Goal: Ask a question: Seek information or help from site administrators or community

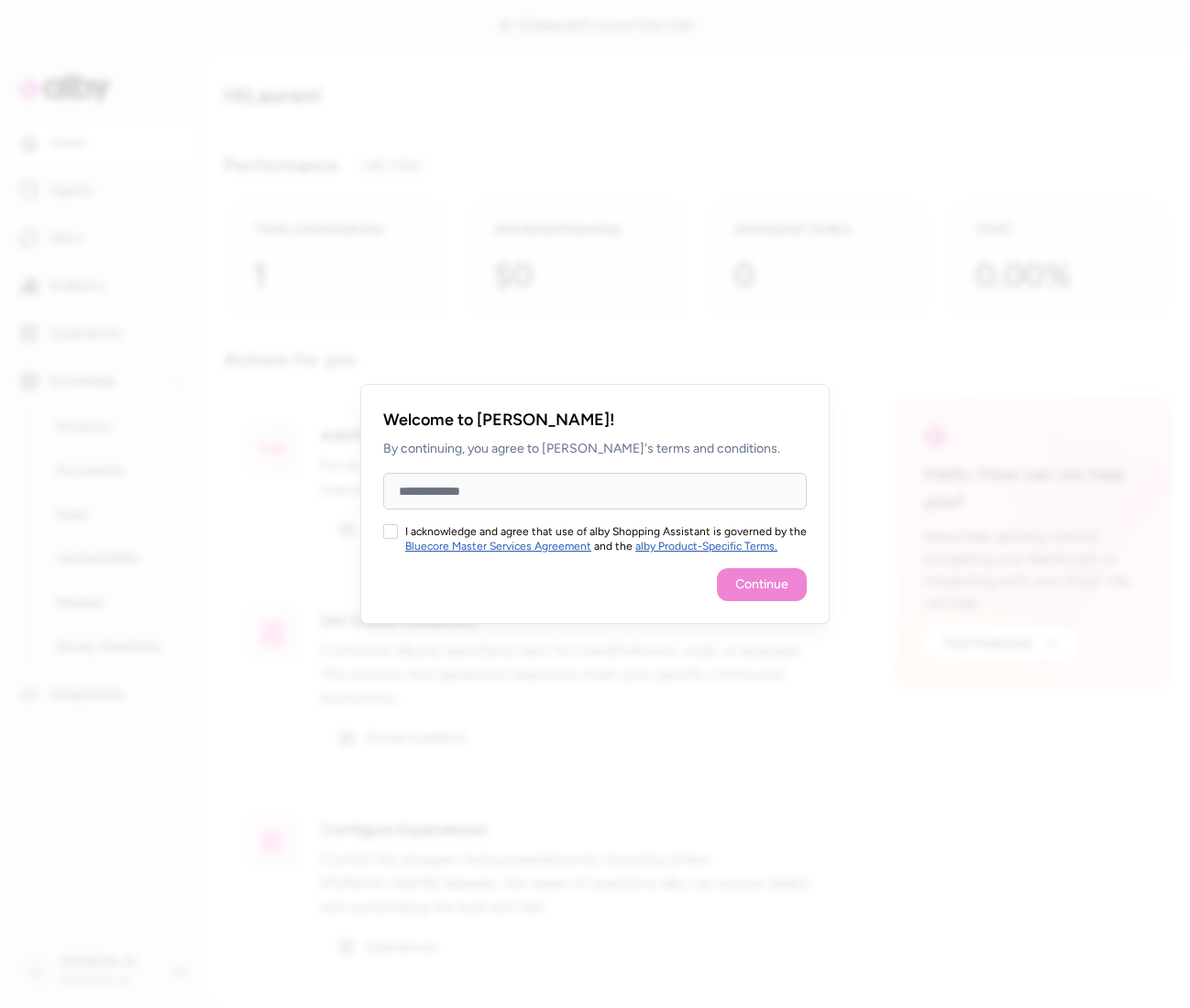
click at [395, 532] on button "I acknowledge and agree that use of alby Shopping Assistant is governed by the …" at bounding box center [390, 531] width 15 height 15
click at [764, 593] on div "Continue" at bounding box center [594, 584] width 423 height 33
click at [763, 592] on div "Continue" at bounding box center [594, 584] width 423 height 33
click at [456, 498] on input "Full Name" at bounding box center [594, 490] width 423 height 36
type input "**********"
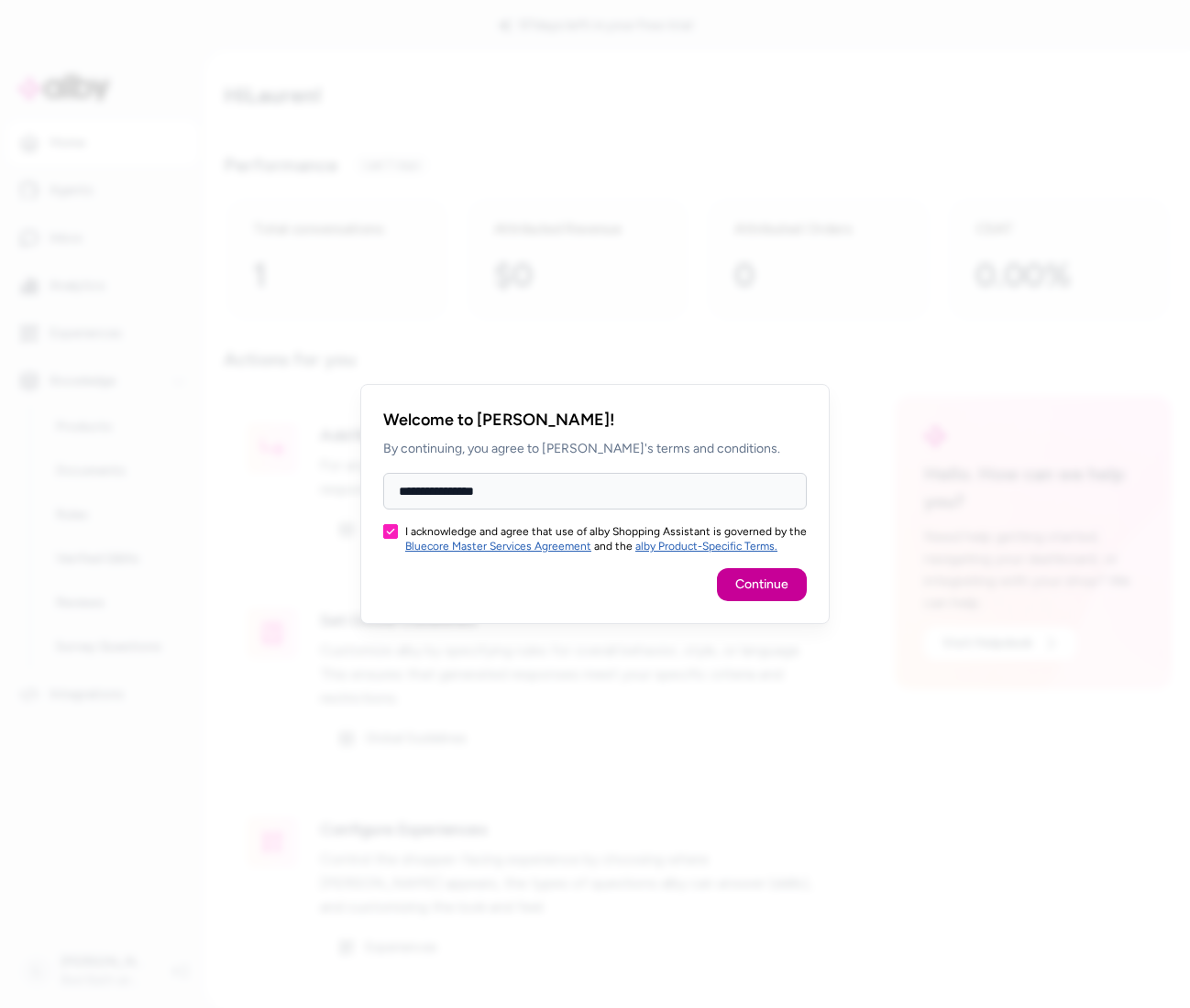
click at [755, 584] on button "Continue" at bounding box center [762, 584] width 90 height 33
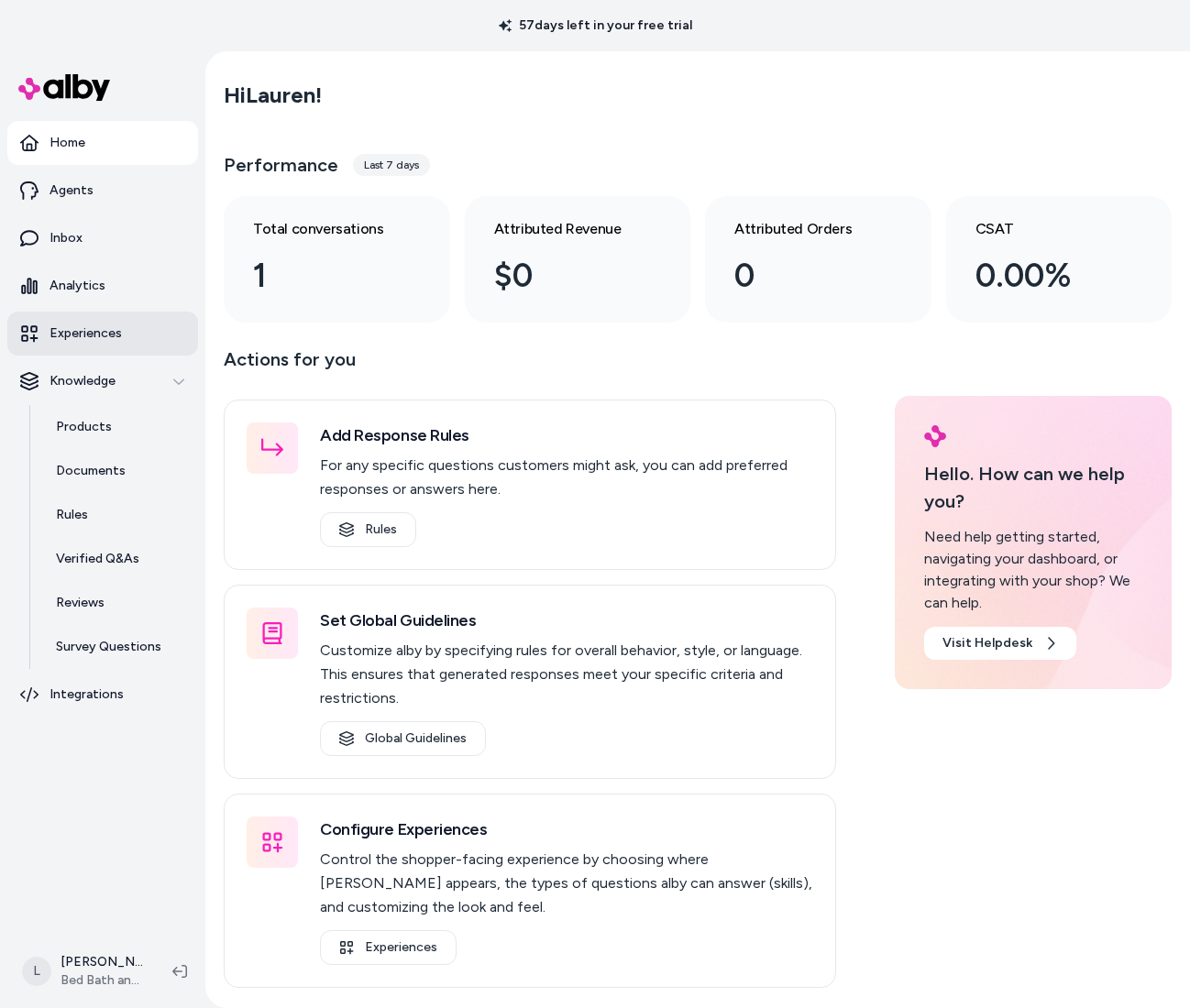
click at [104, 337] on p "Experiences" at bounding box center [85, 333] width 72 height 19
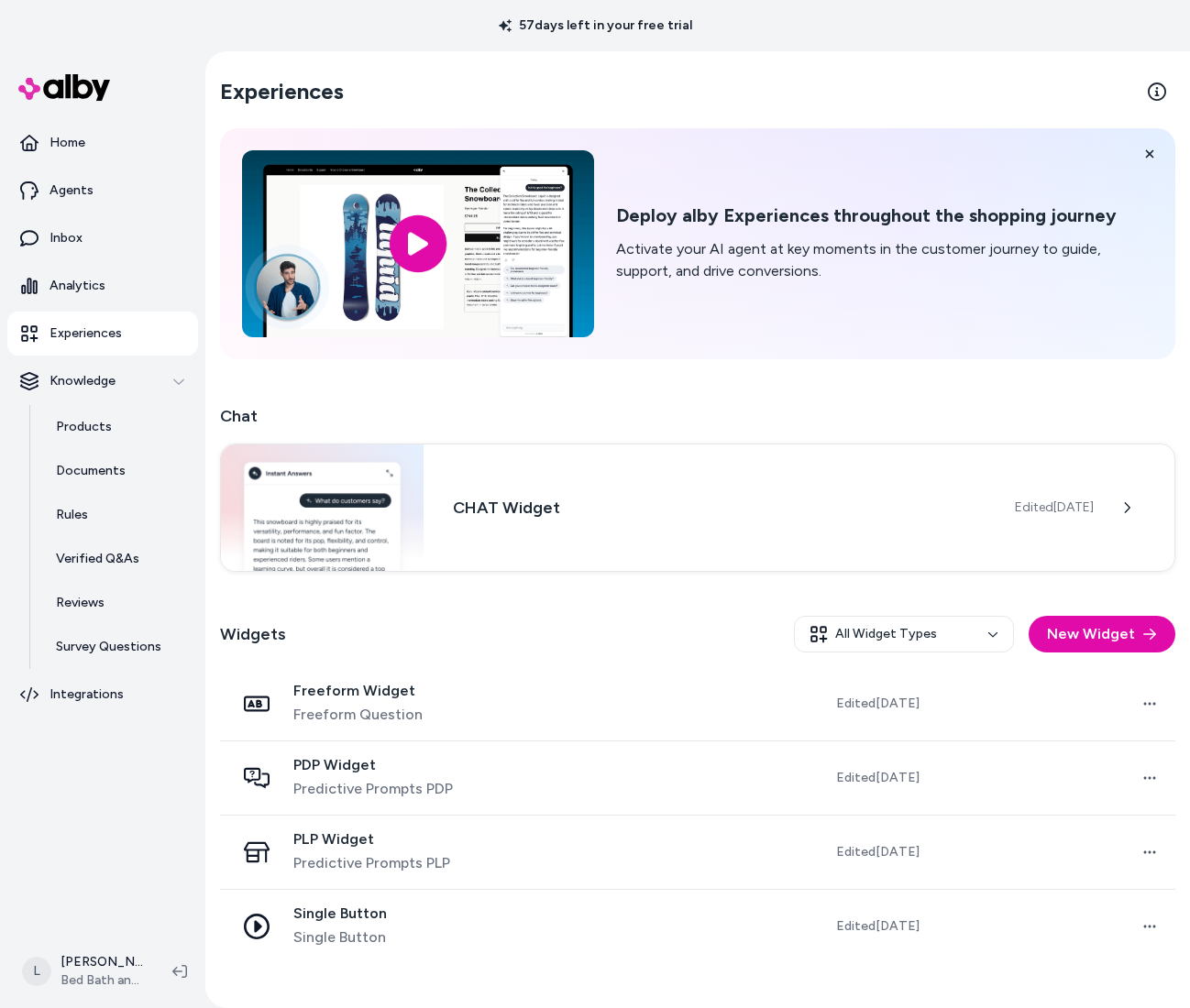
click at [33, 330] on icon at bounding box center [29, 333] width 17 height 17
click at [175, 382] on icon "button" at bounding box center [179, 381] width 13 height 13
click at [564, 511] on h3 "CHAT Widget" at bounding box center [719, 506] width 533 height 26
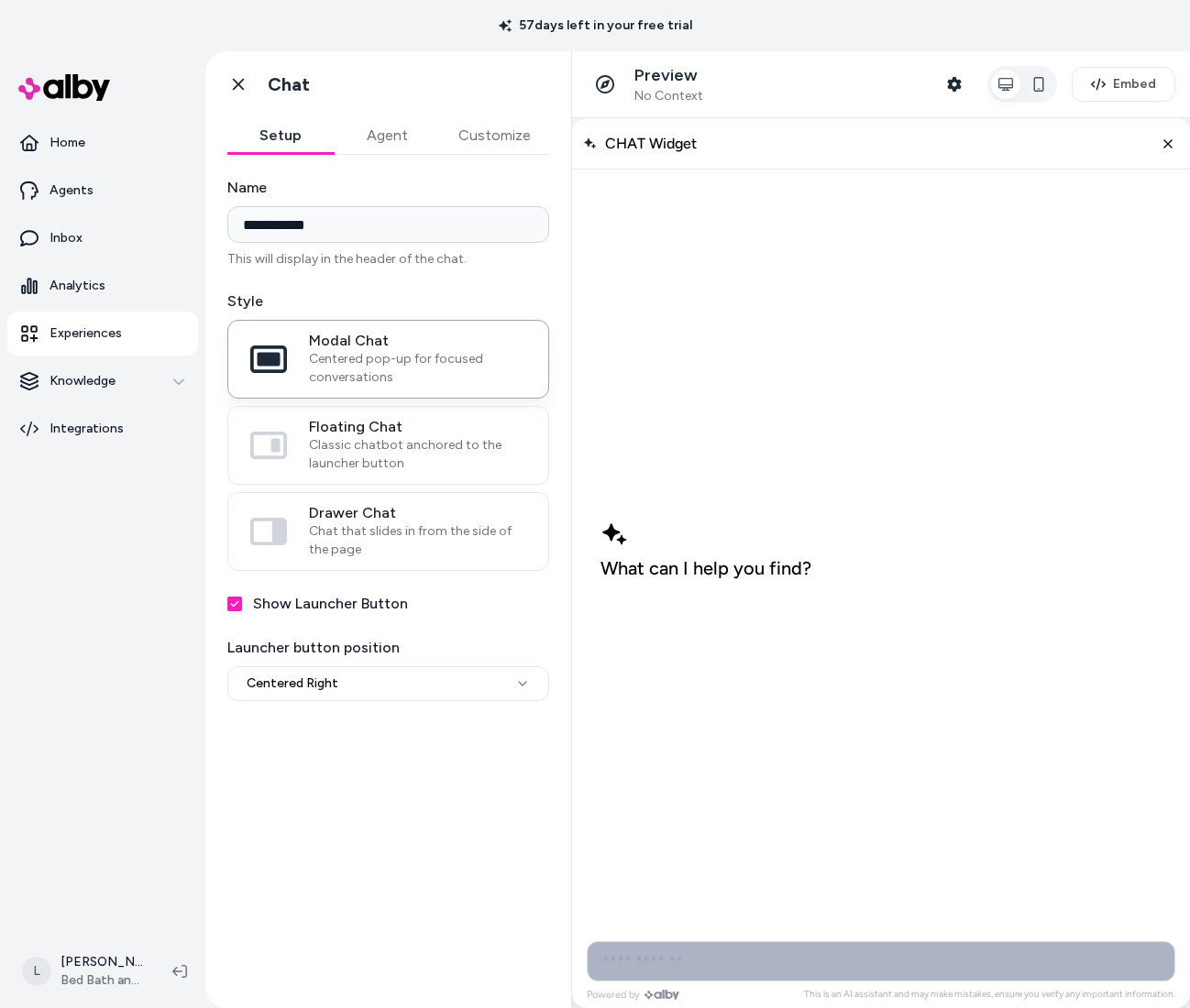
click at [742, 959] on input "AI Shopping Assistant" at bounding box center [881, 961] width 588 height 40
type input "**********"
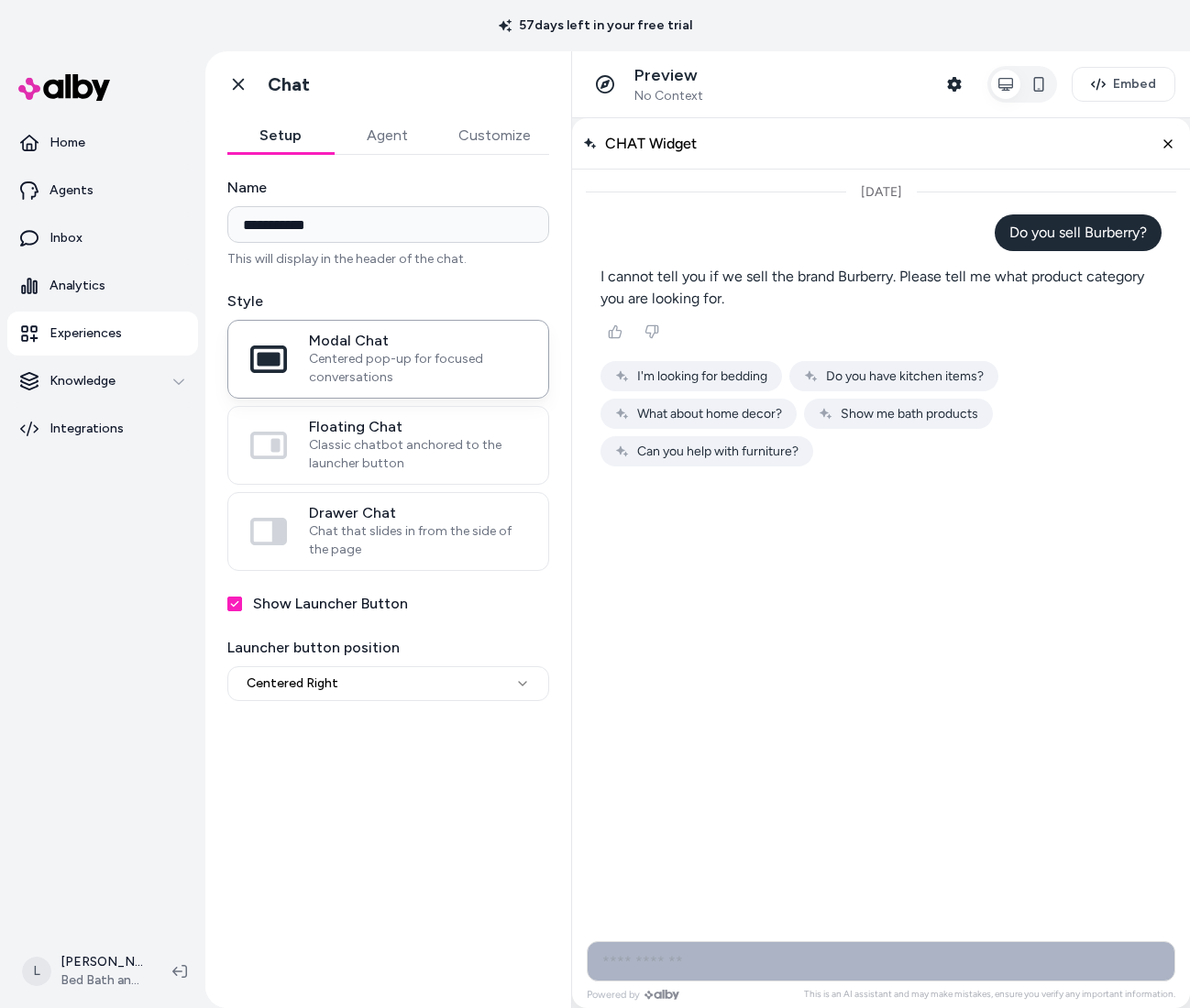
click at [698, 967] on input "AI Shopping Assistant" at bounding box center [881, 961] width 588 height 40
type input "**********"
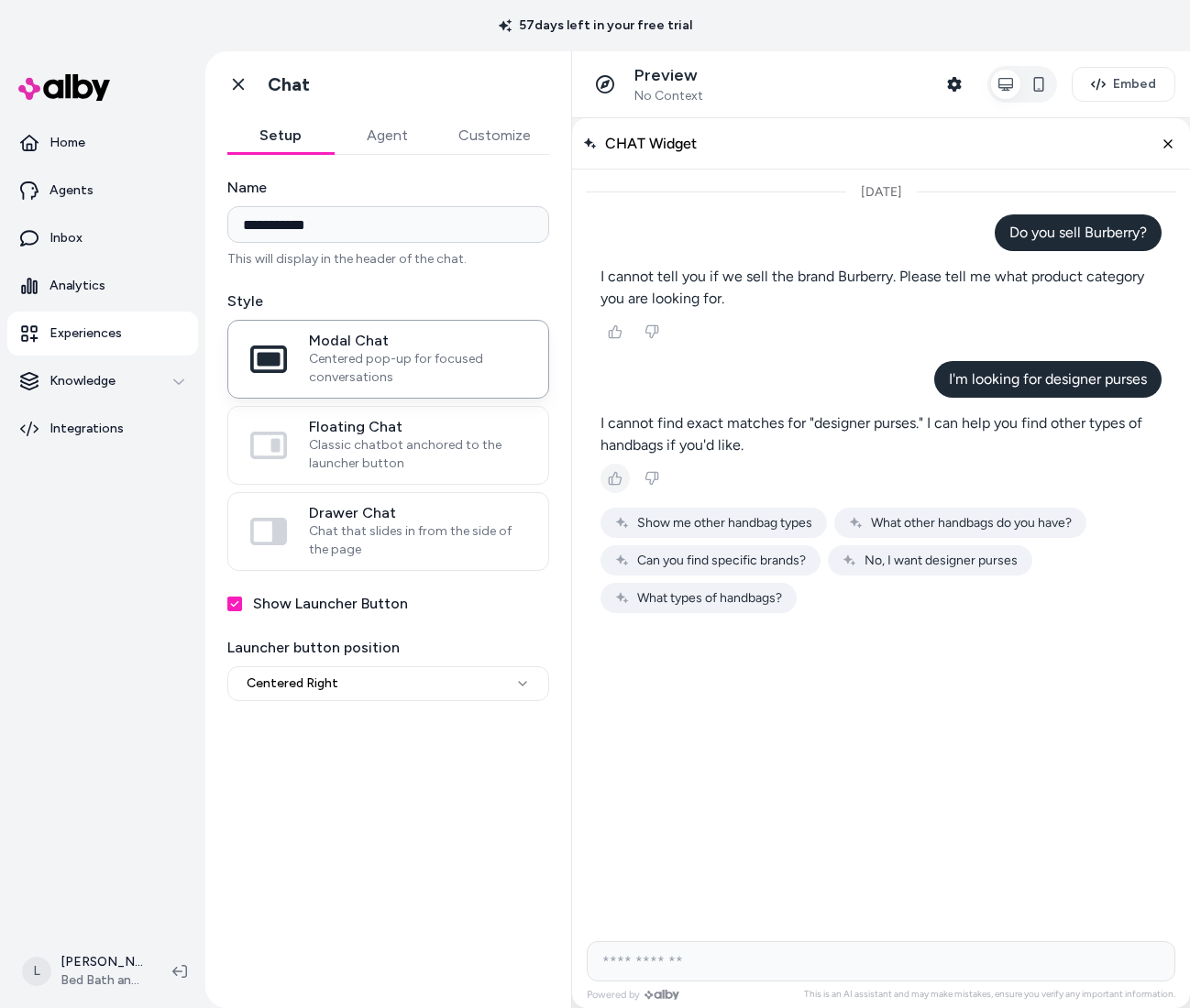
click at [601, 475] on button "Thumbs up" at bounding box center [616, 478] width 30 height 30
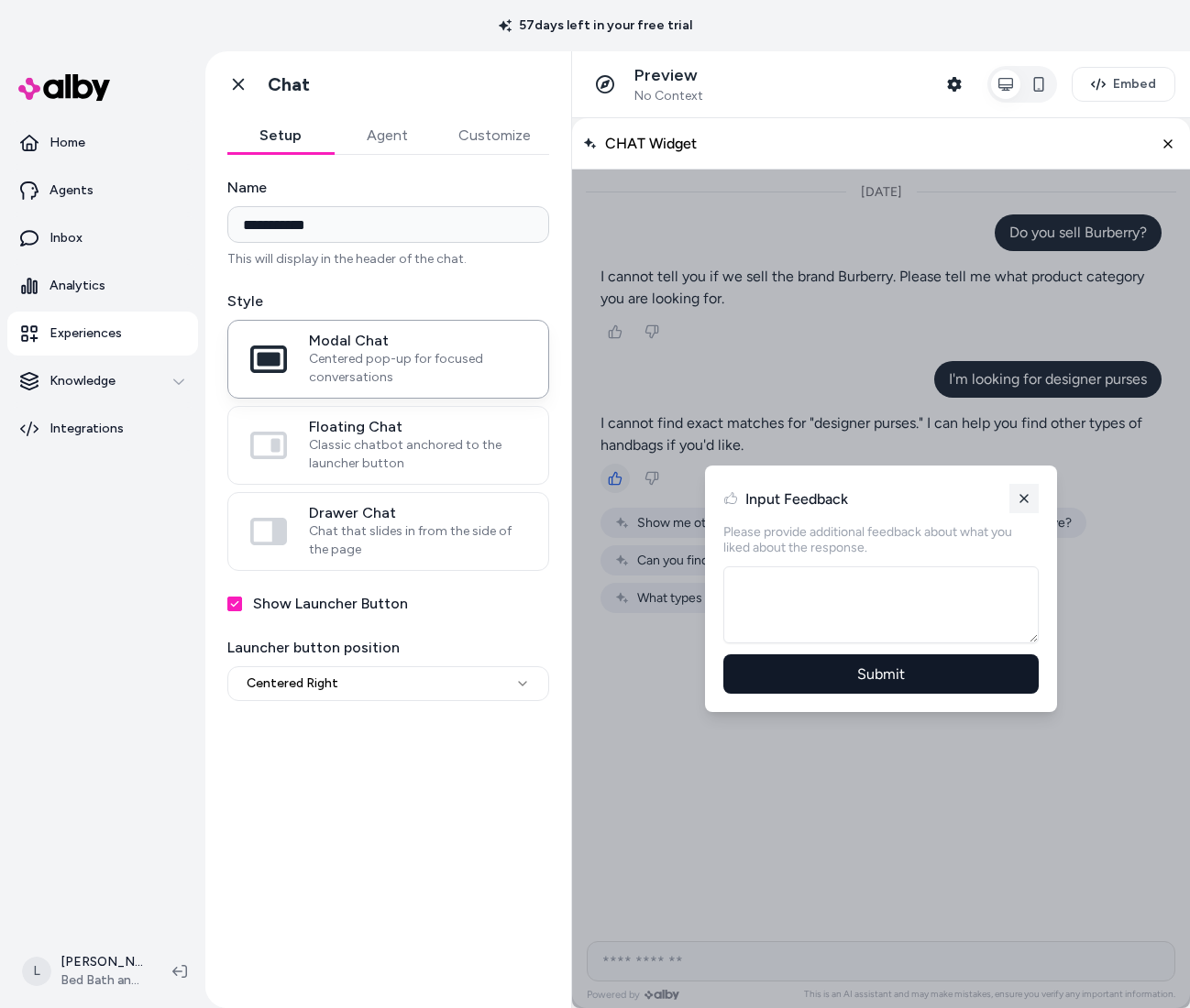
click at [1022, 498] on icon "AI Shopping Assistant" at bounding box center [1023, 498] width 15 height 15
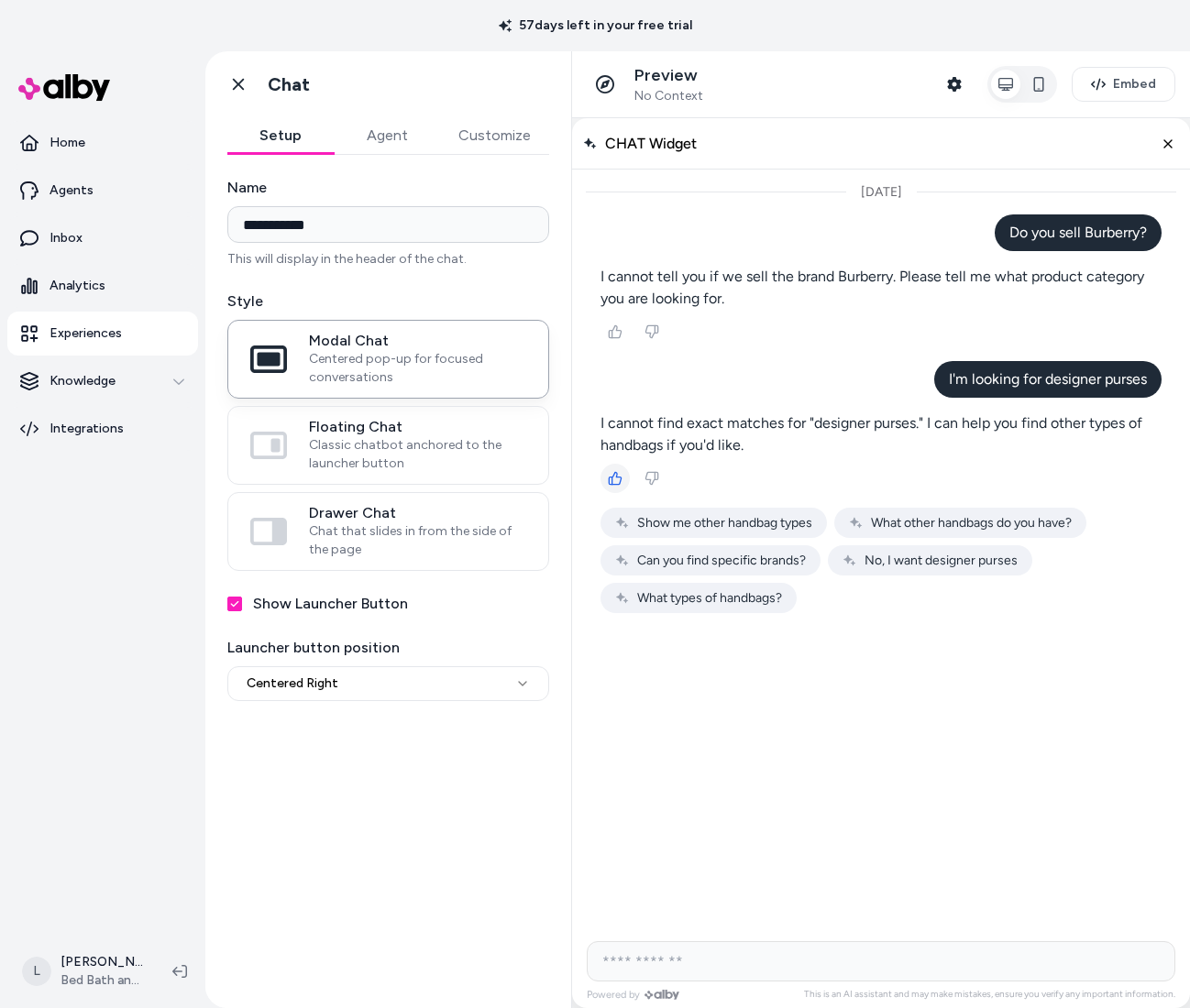
click at [877, 535] on button "What other handbags do you have?" at bounding box center [960, 523] width 253 height 31
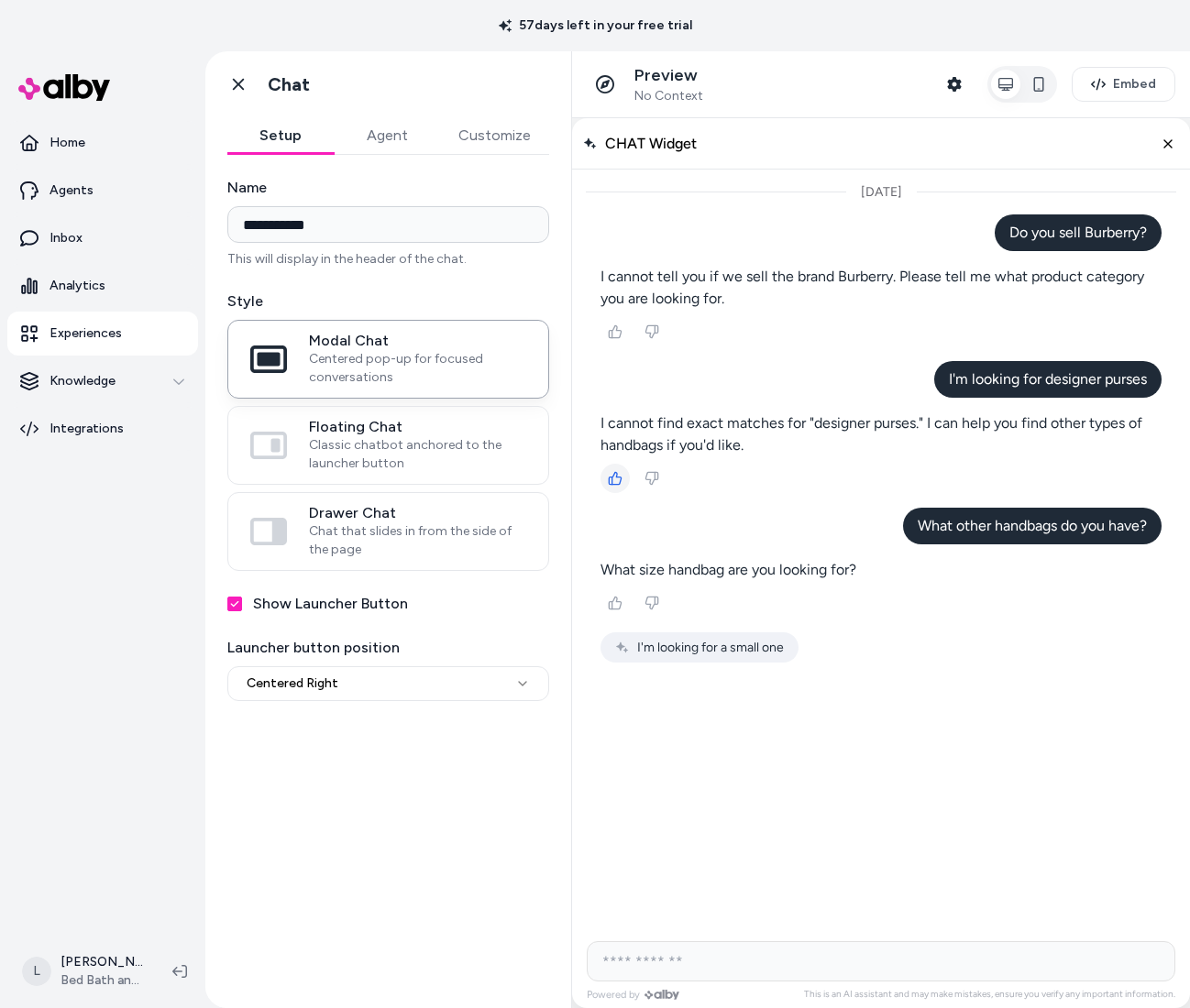
click at [652, 647] on span "I'm looking for a small one" at bounding box center [710, 648] width 147 height 16
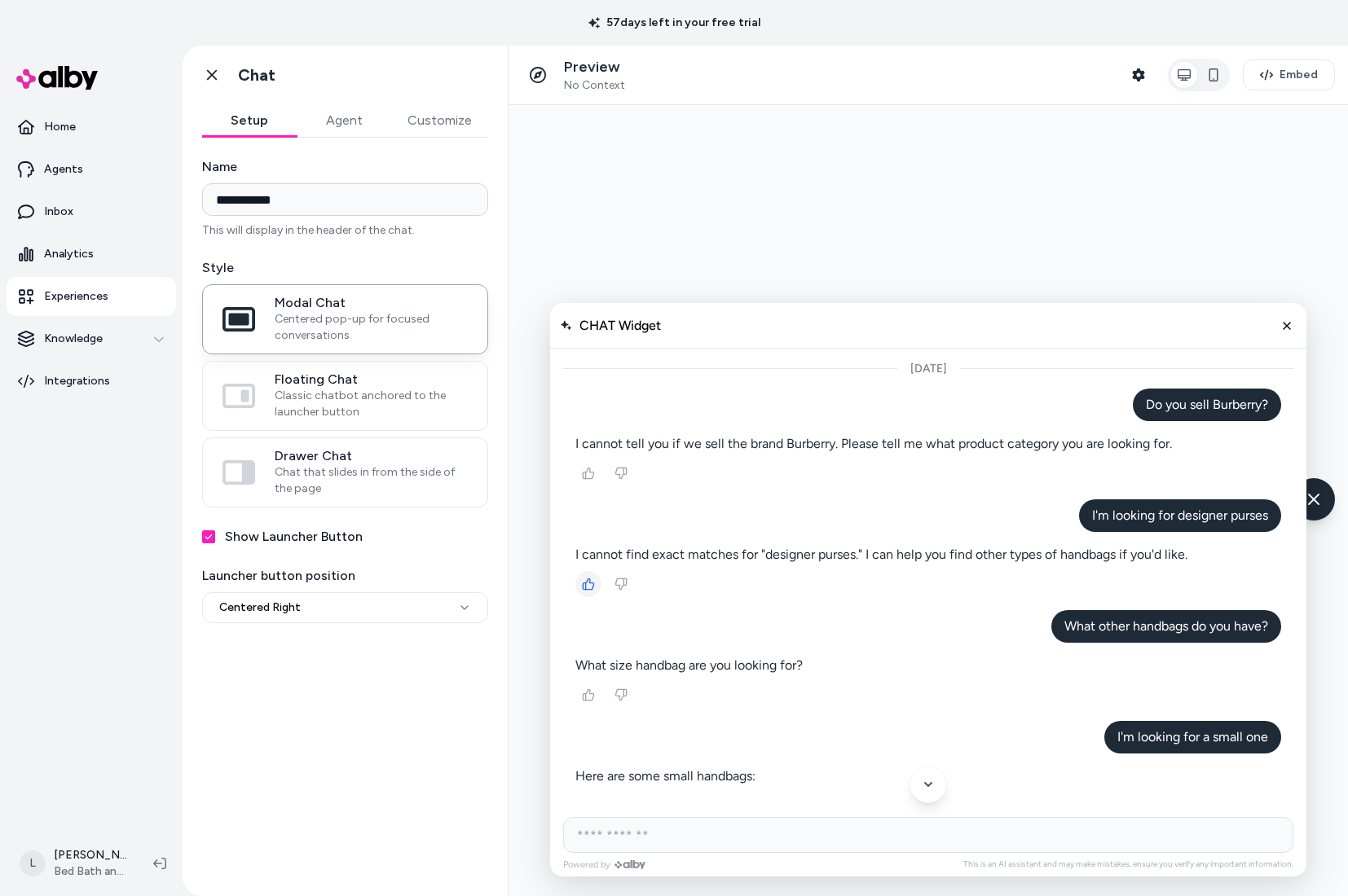
scroll to position [254, 0]
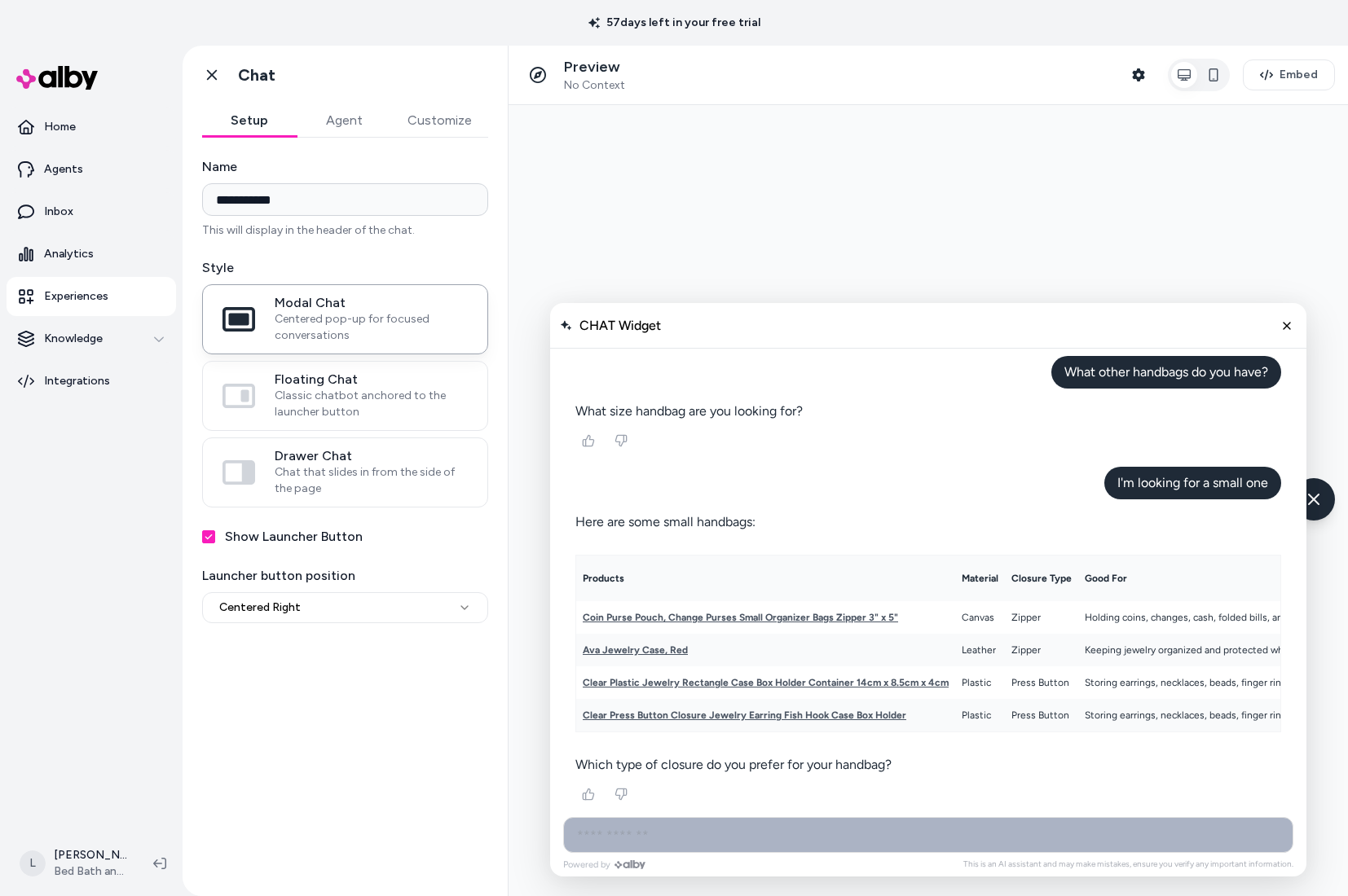
click at [650, 830] on input "AI Shopping Assistant" at bounding box center [928, 835] width 730 height 36
type input "*"
type input "**********"
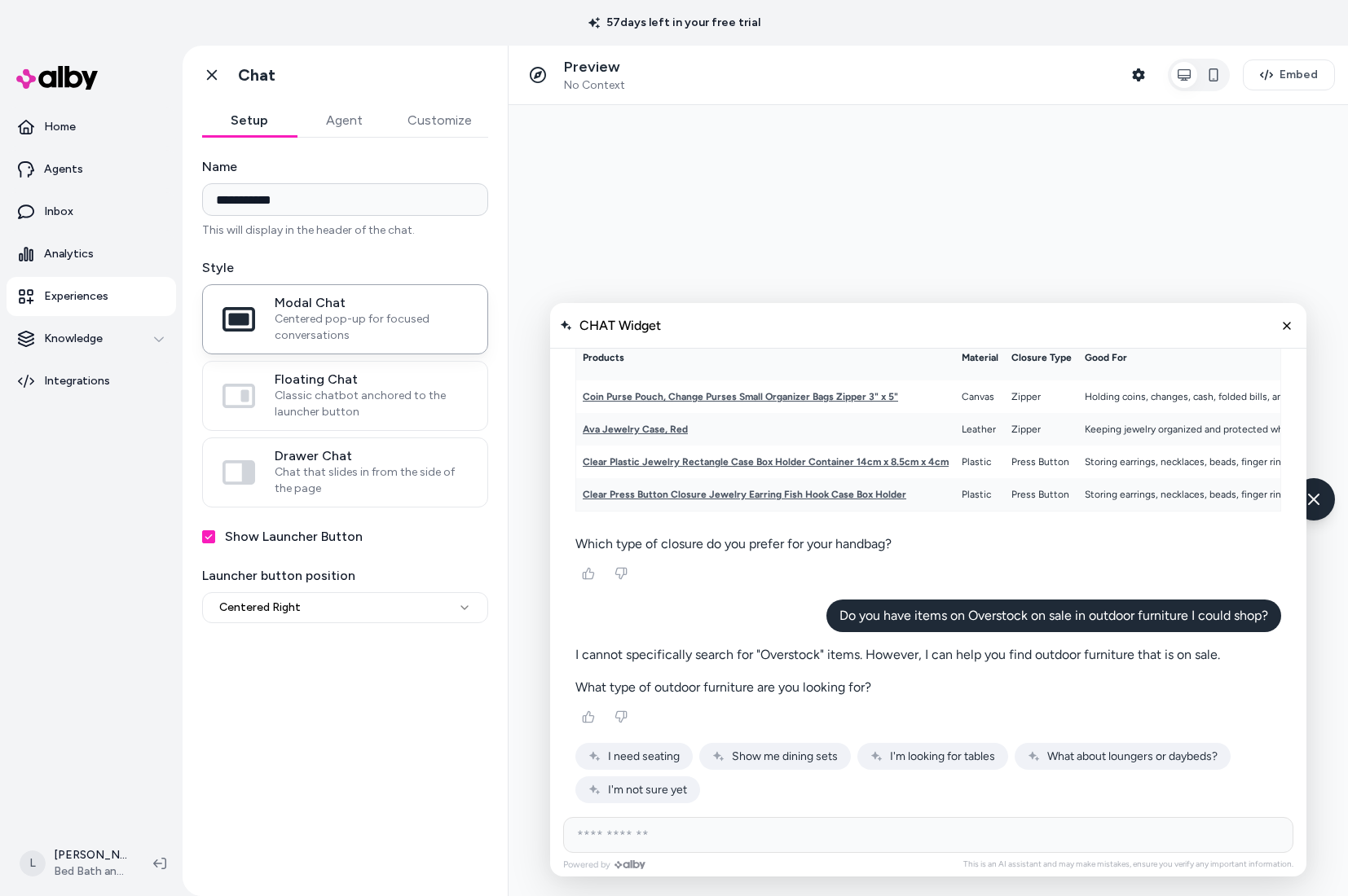
scroll to position [480, 0]
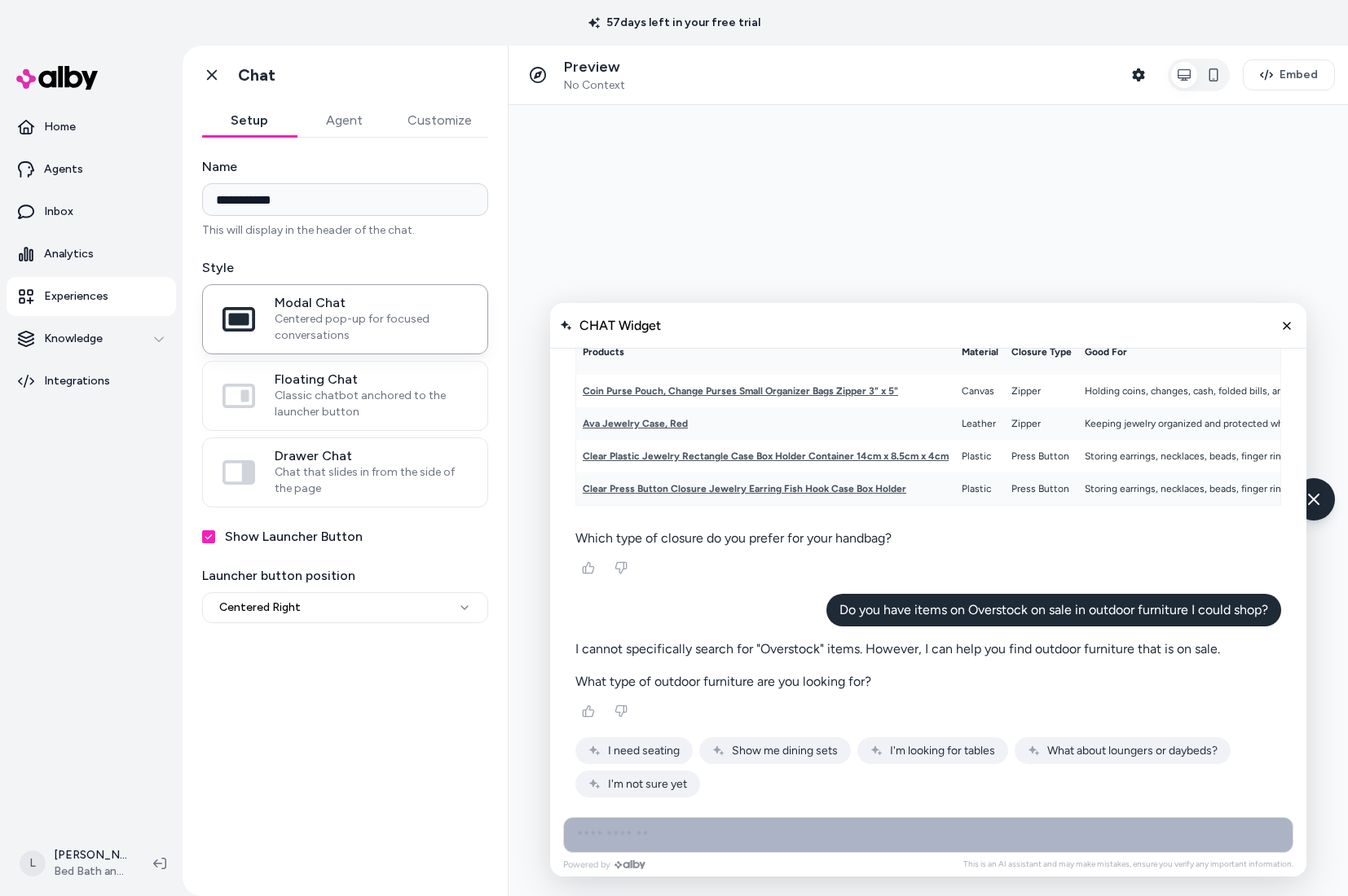
click at [759, 824] on input "AI Shopping Assistant" at bounding box center [928, 835] width 730 height 36
type input "**********"
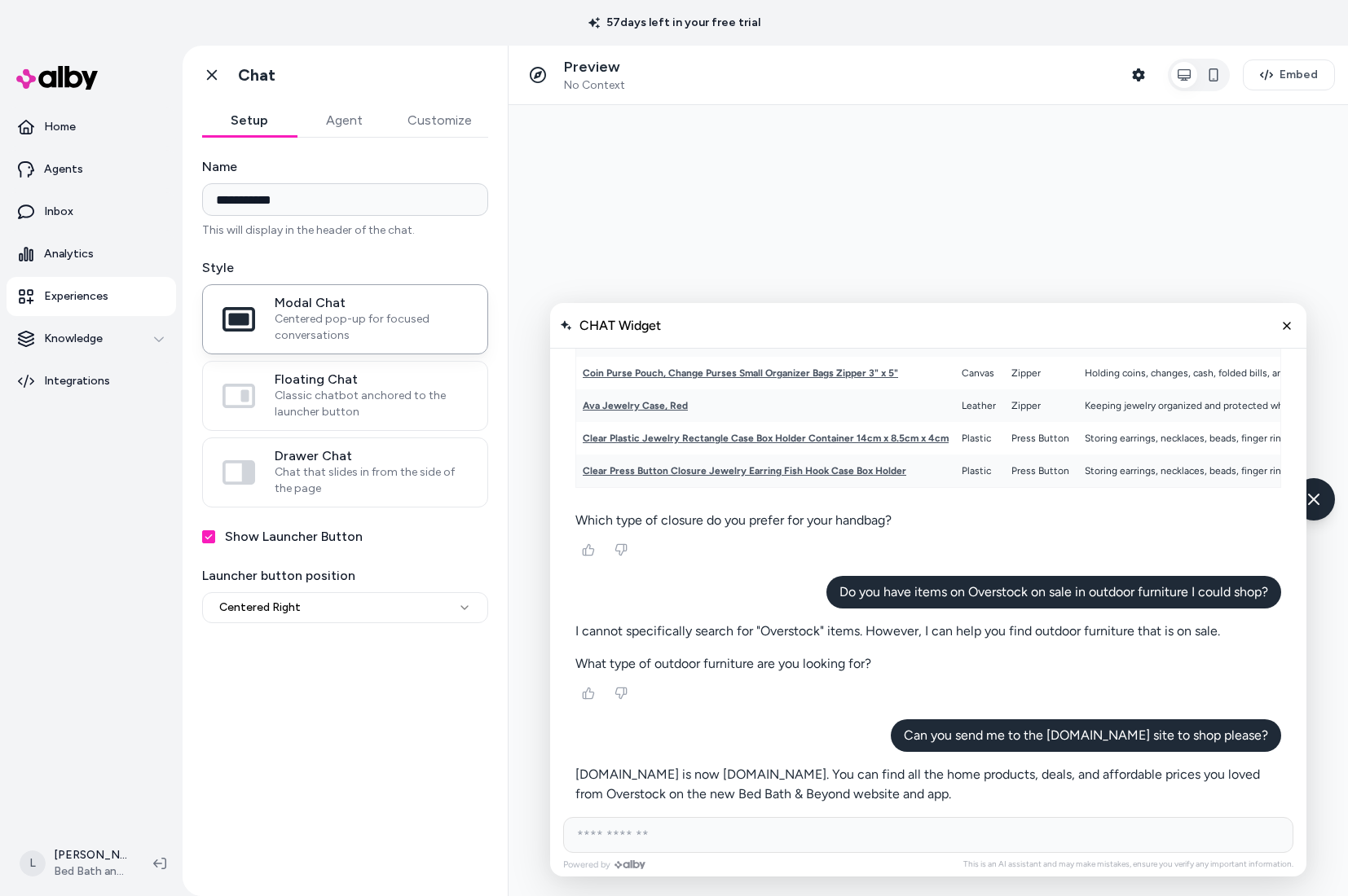
scroll to position [528, 0]
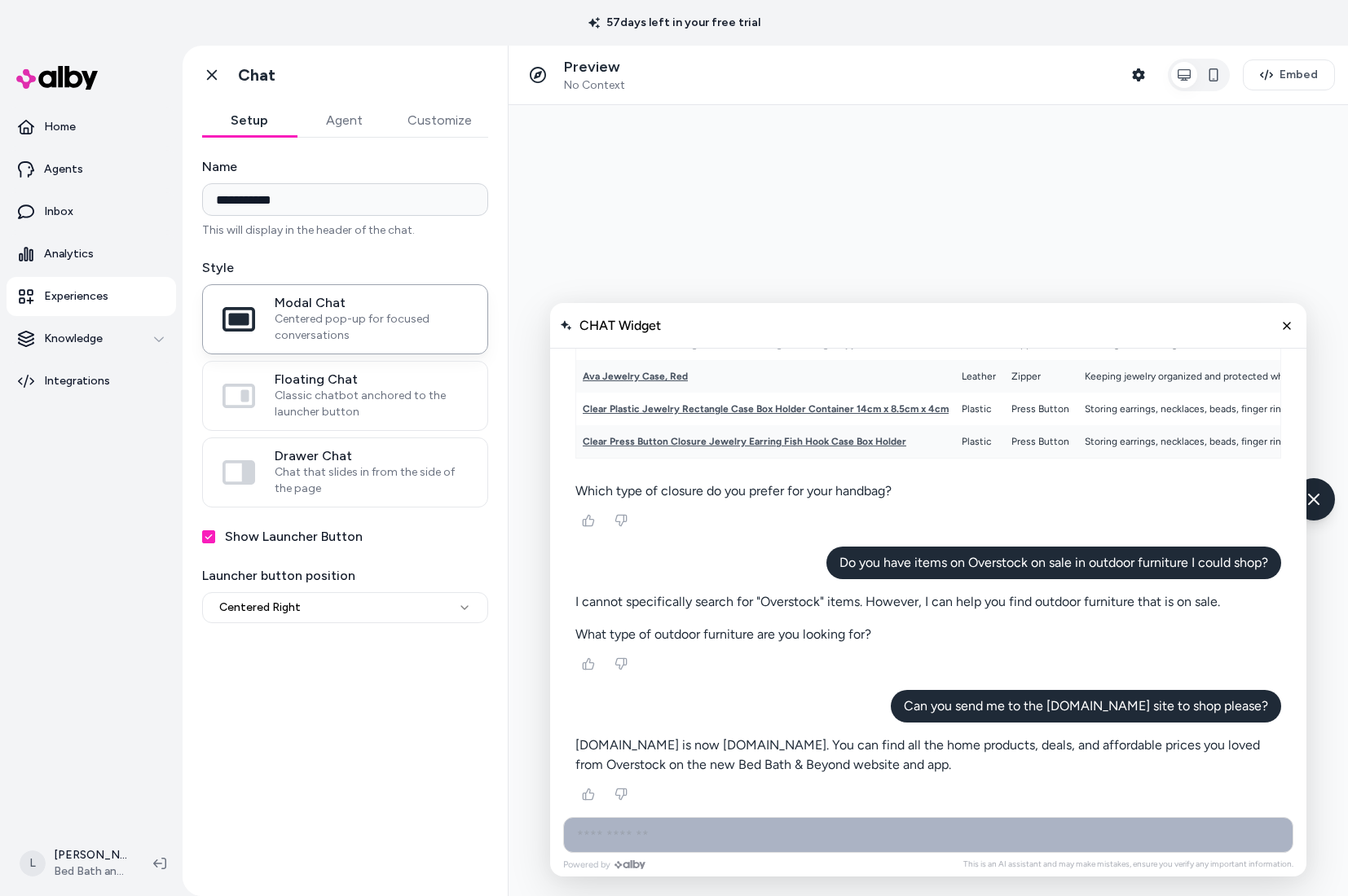
click at [723, 836] on input "AI Shopping Assistant" at bounding box center [928, 835] width 730 height 36
type input "**********"
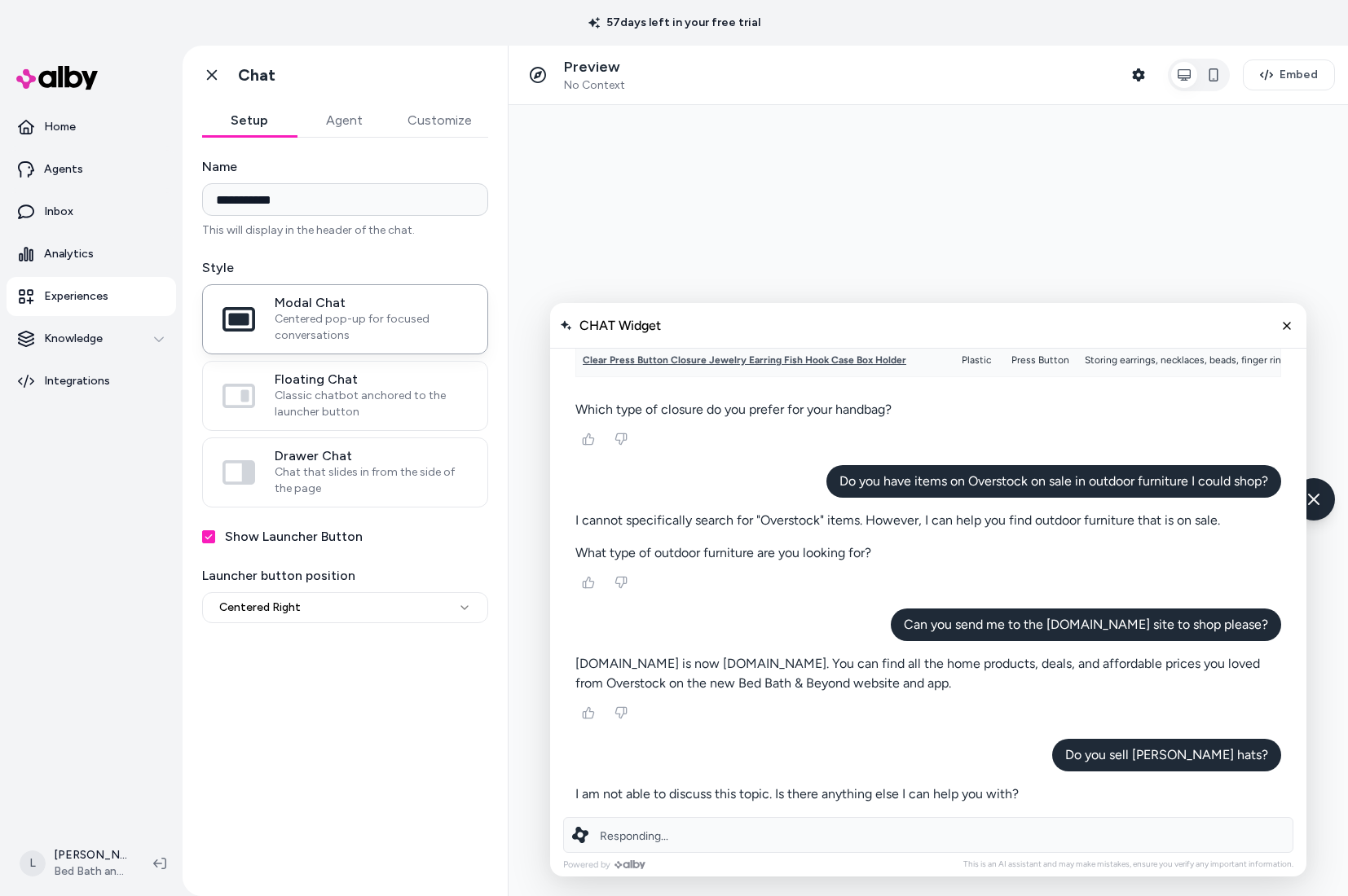
scroll to position [609, 0]
click at [820, 830] on div "Responding..." at bounding box center [928, 835] width 730 height 36
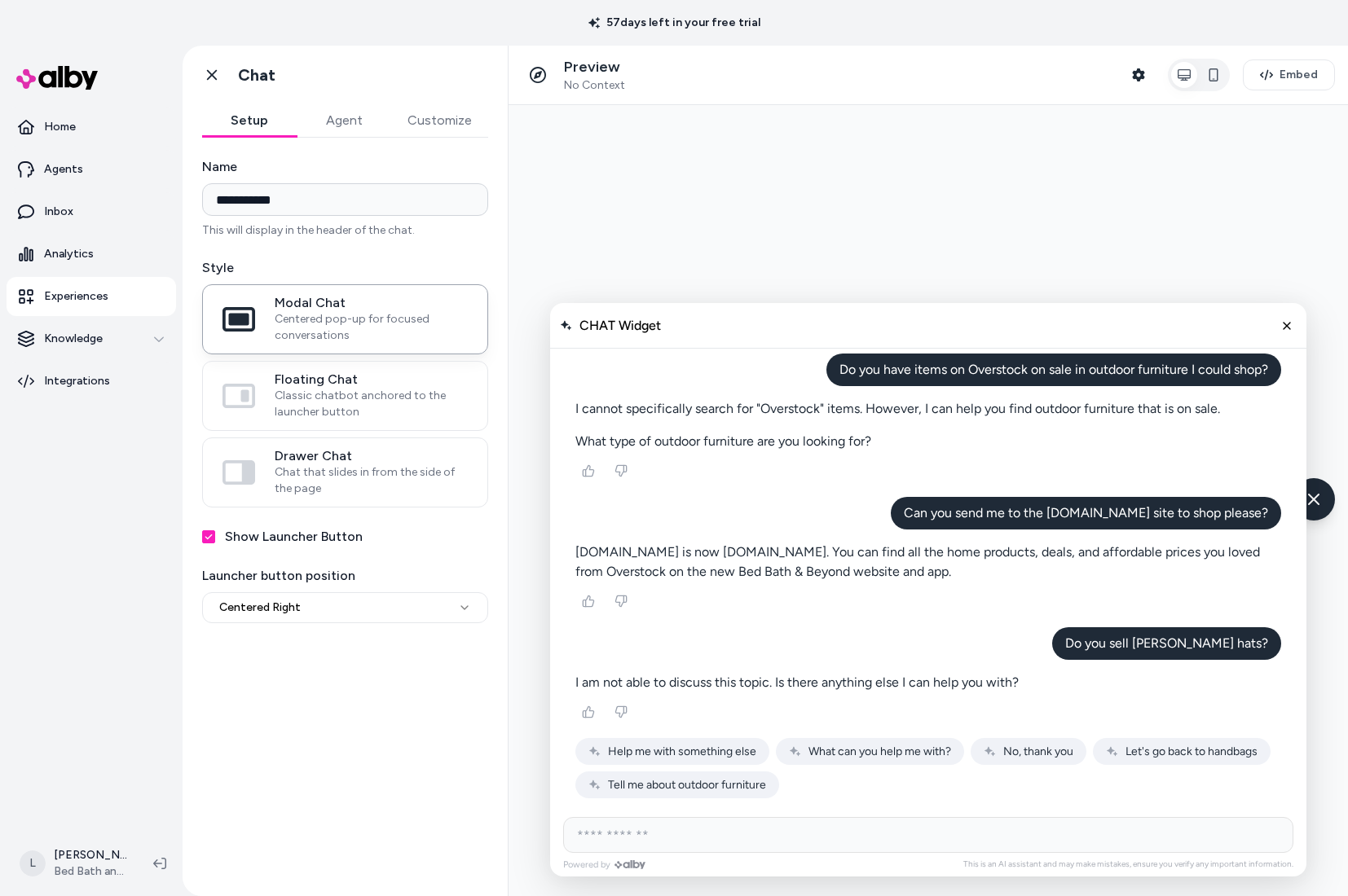
scroll to position [722, 0]
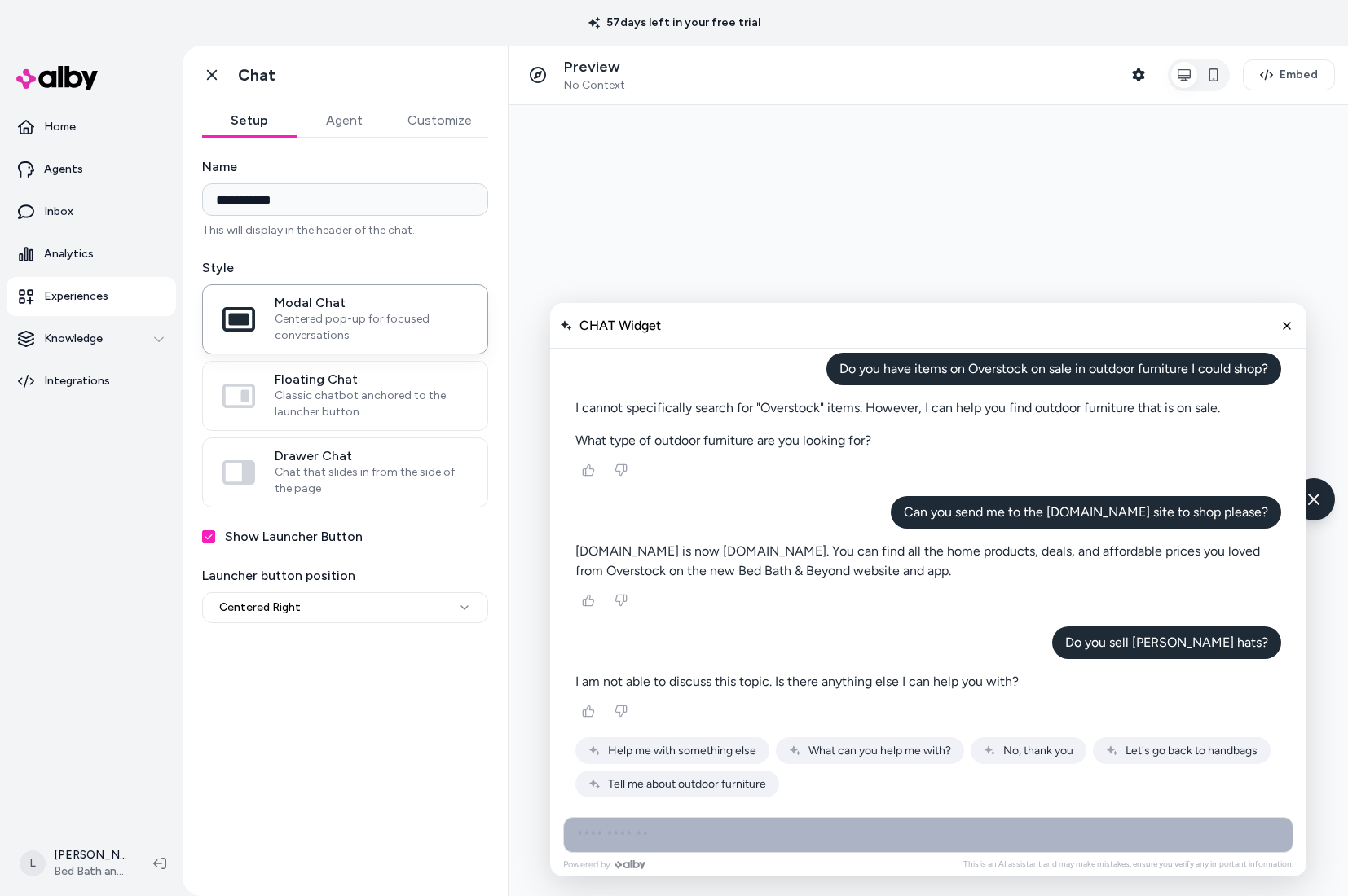
click at [680, 835] on input "AI Shopping Assistant" at bounding box center [928, 835] width 730 height 36
click at [685, 834] on input "AI Shopping Assistant" at bounding box center [928, 835] width 730 height 36
type input "**********"
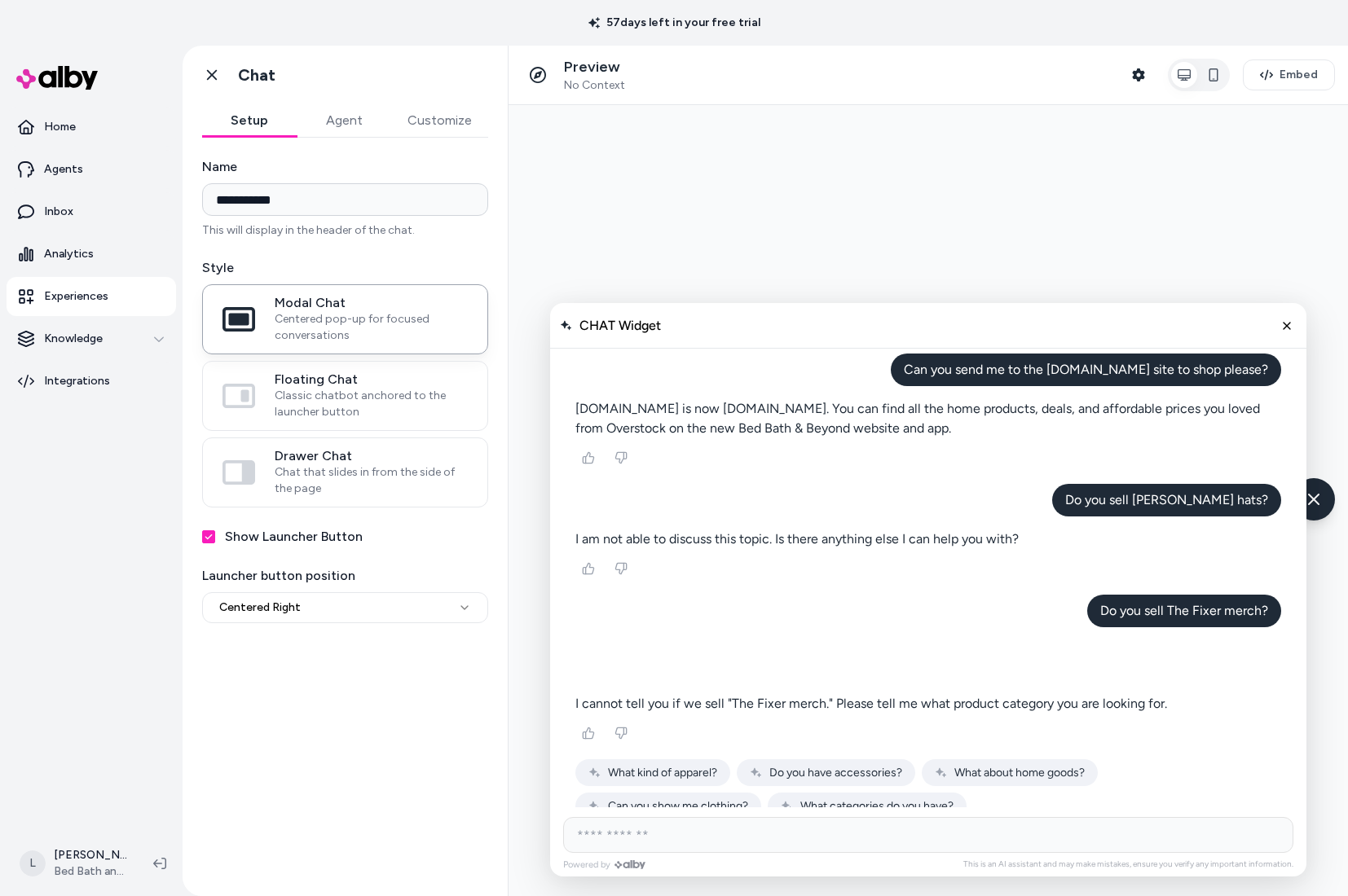
scroll to position [886, 0]
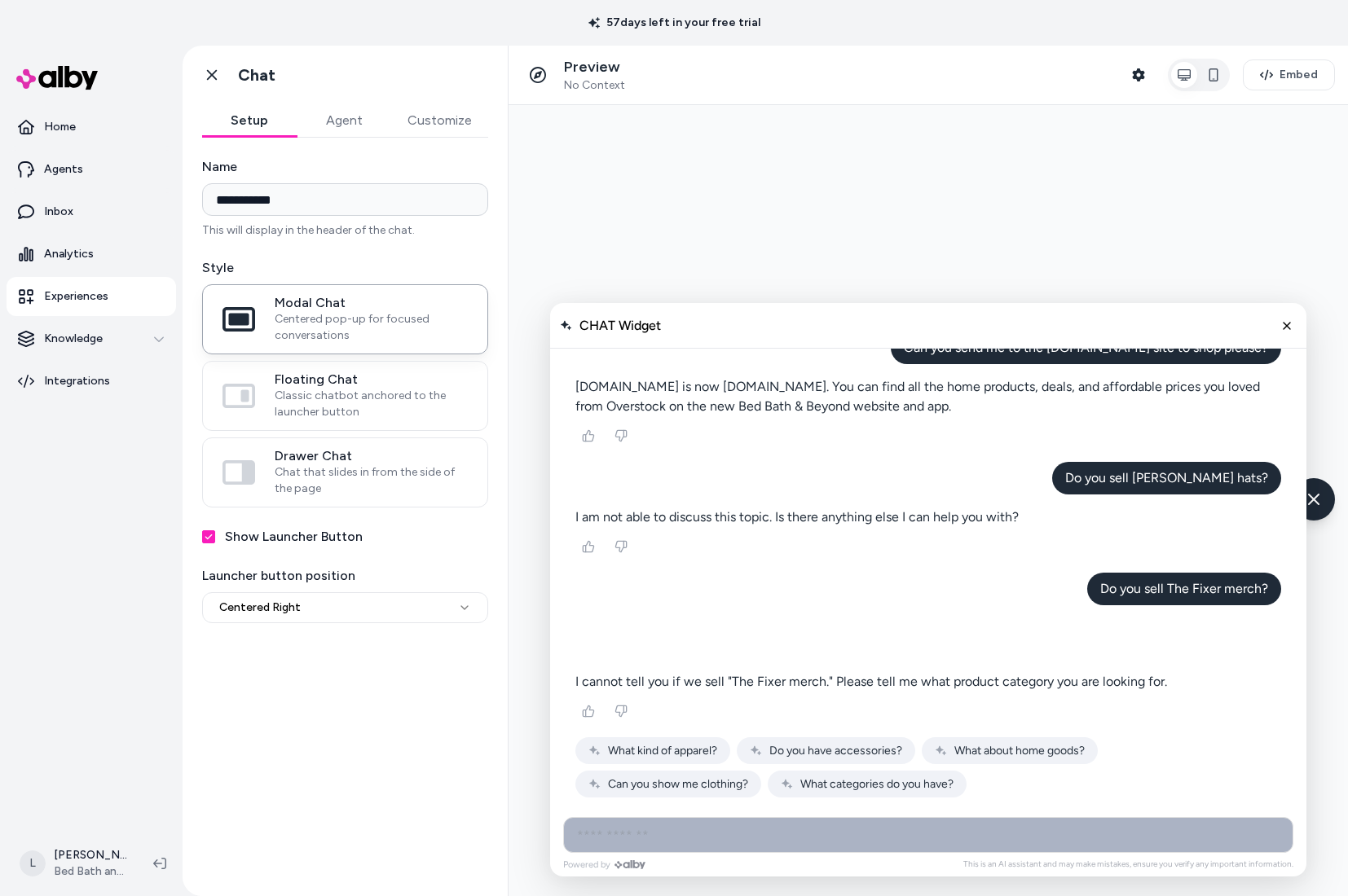
click at [777, 833] on input "AI Shopping Assistant" at bounding box center [928, 835] width 730 height 36
type input "**********"
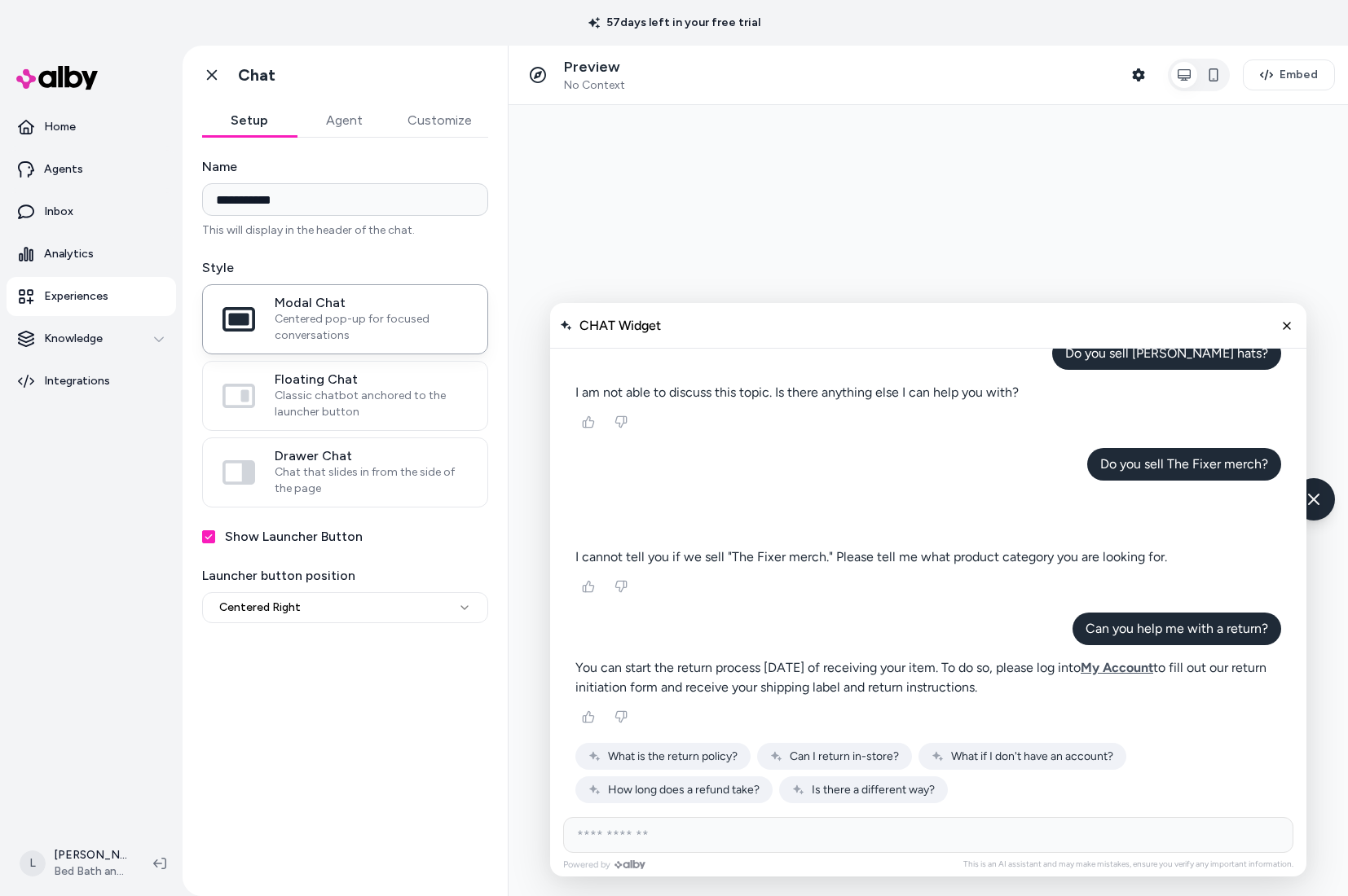
scroll to position [1017, 0]
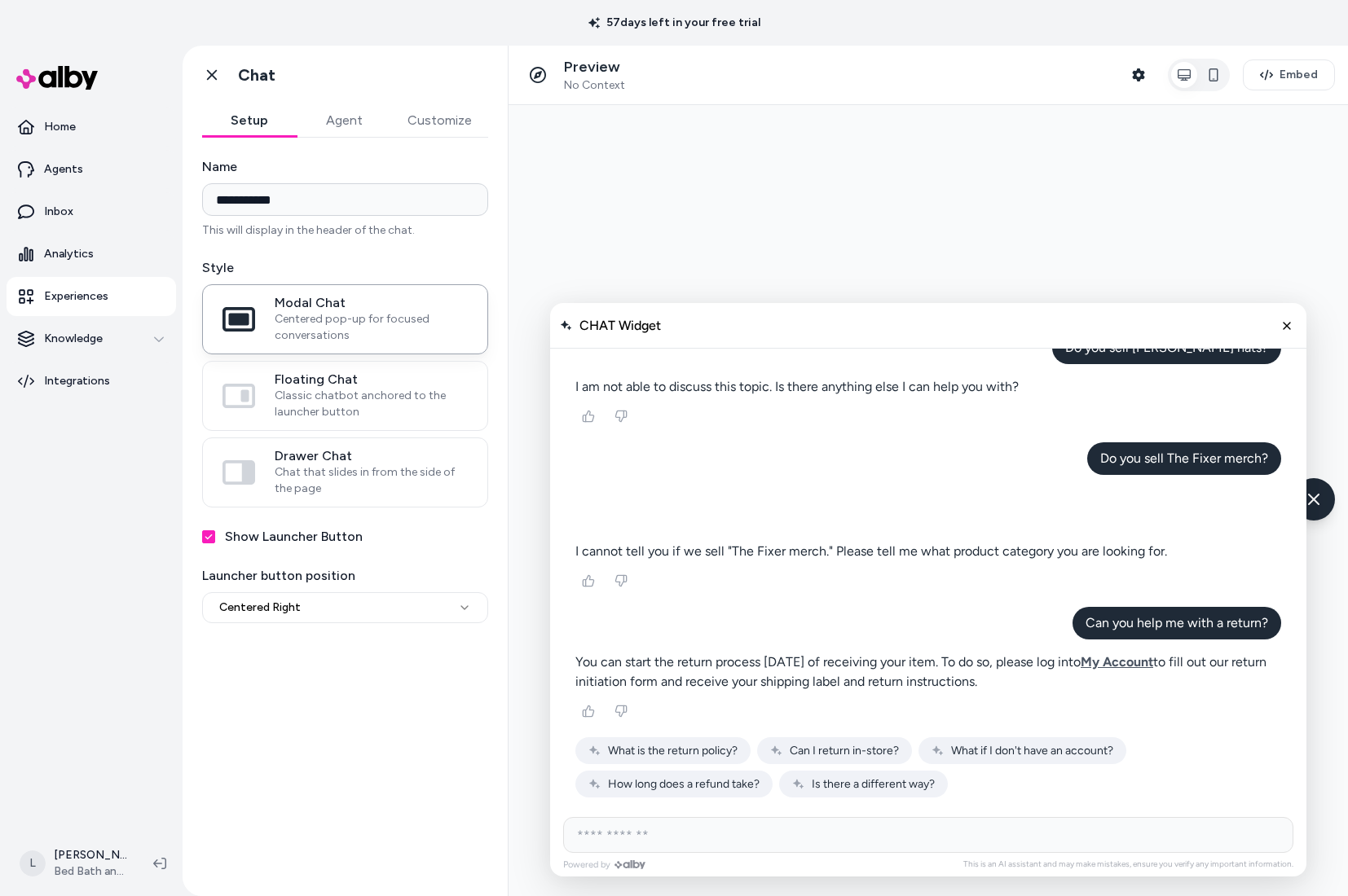
click at [669, 733] on div "You can start the return process [DATE] of receiving your item. To do so, pleas…" at bounding box center [928, 729] width 706 height 155
click at [666, 750] on span "What is the return policy?" at bounding box center [673, 750] width 130 height 14
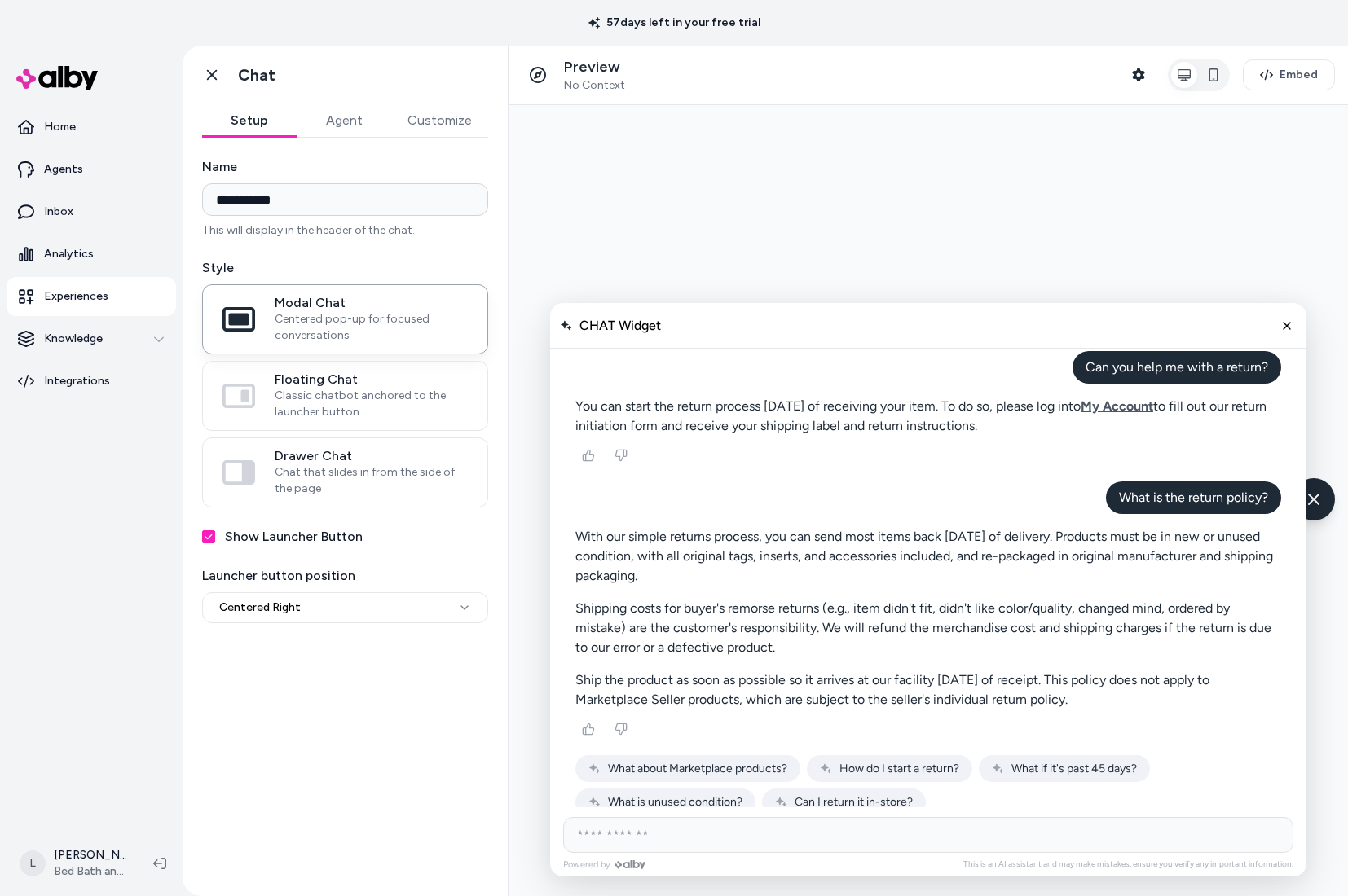
scroll to position [1291, 0]
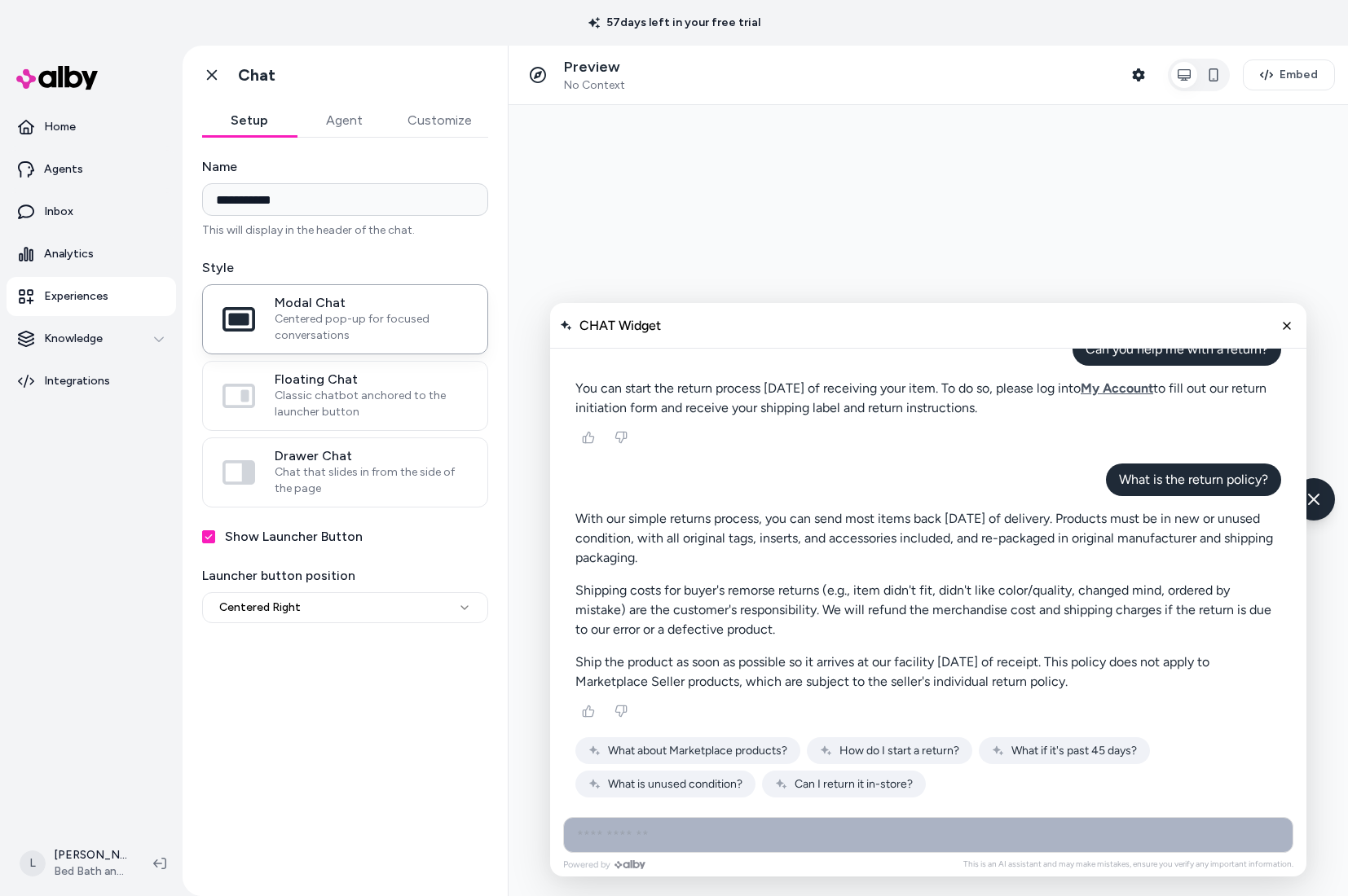
click at [755, 819] on input "AI Shopping Assistant" at bounding box center [928, 835] width 730 height 36
type input "**********"
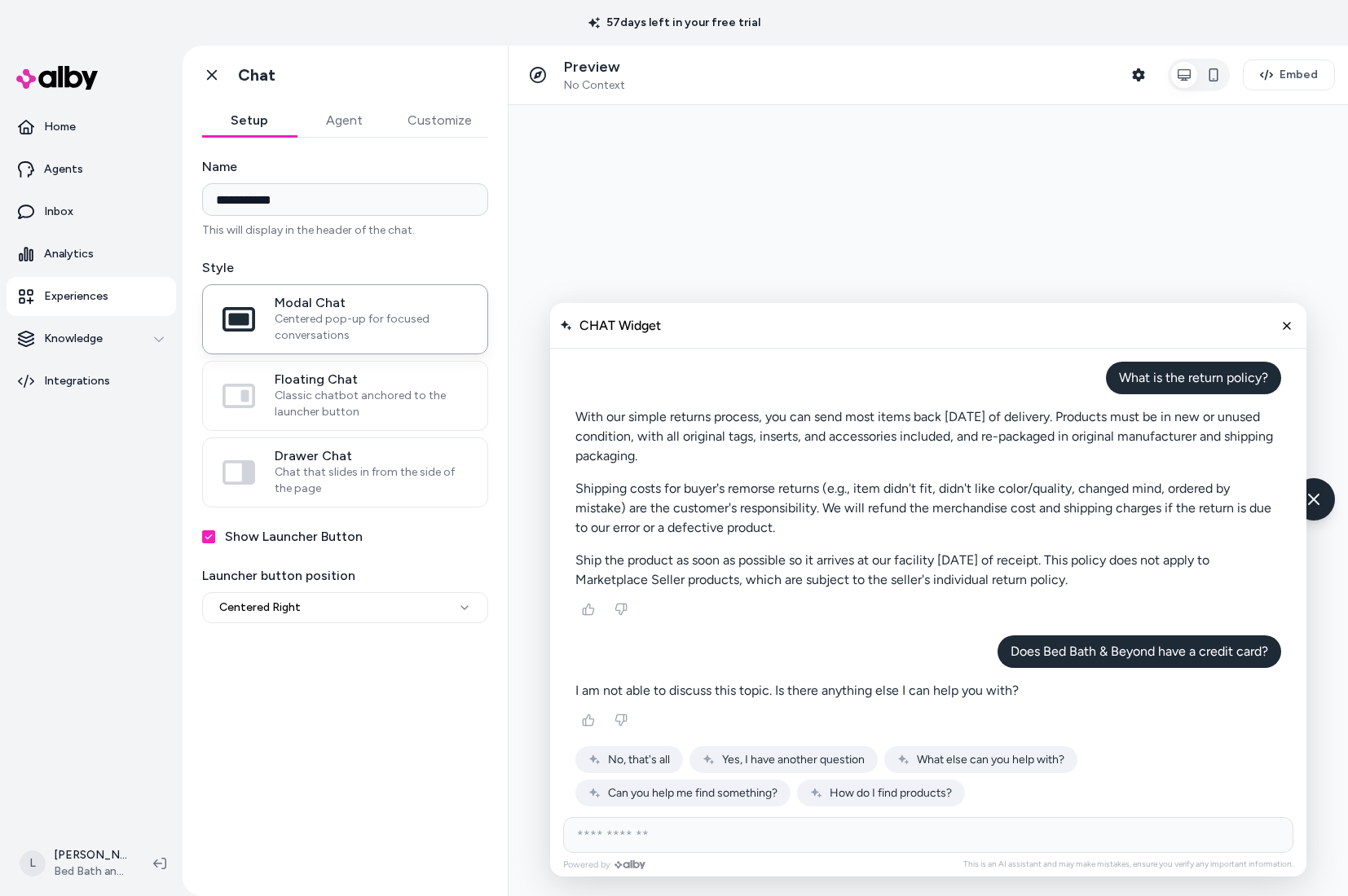
scroll to position [1401, 0]
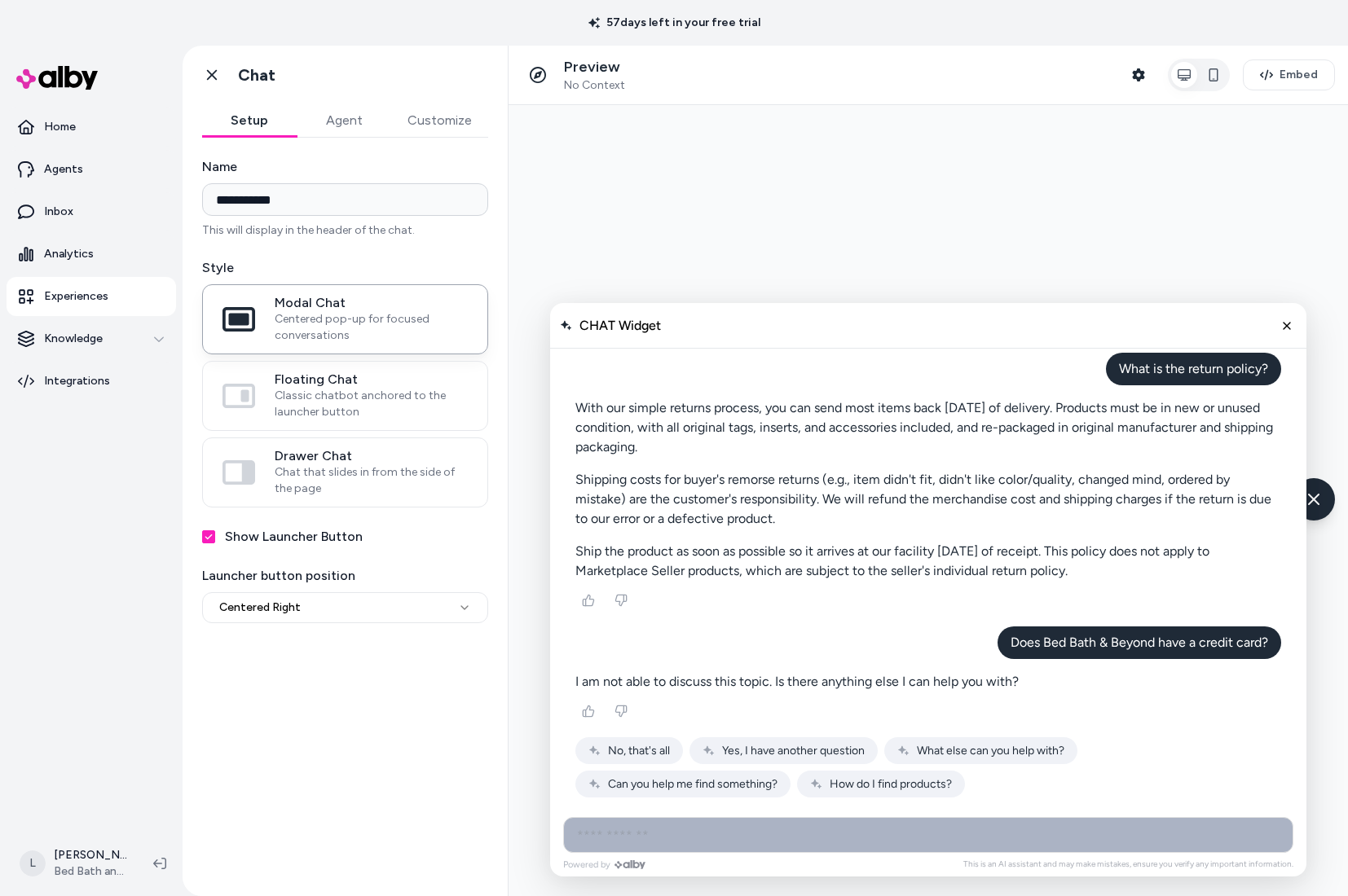
click at [643, 834] on input "AI Shopping Assistant" at bounding box center [928, 835] width 730 height 36
type input "**********"
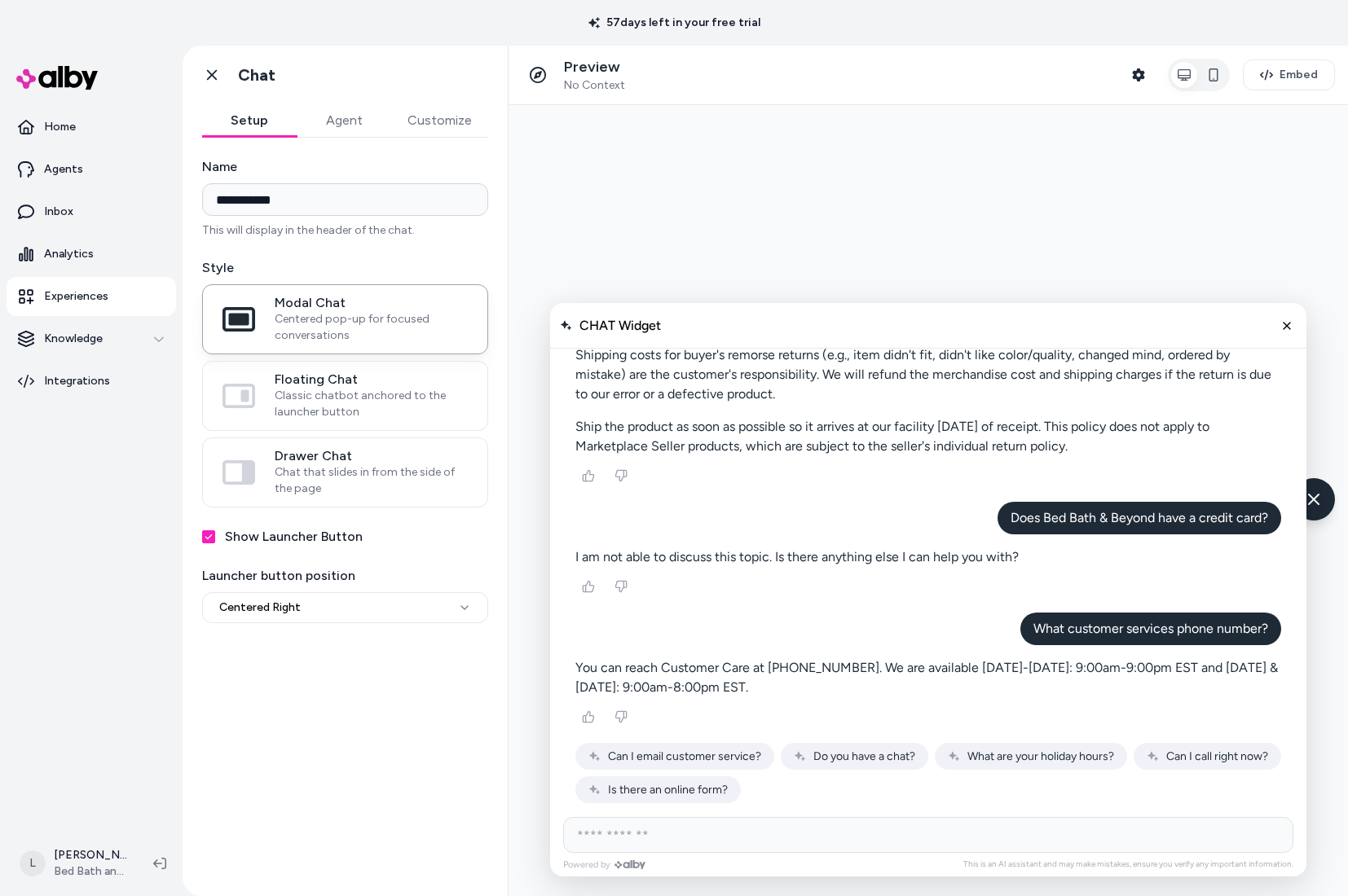
scroll to position [1532, 0]
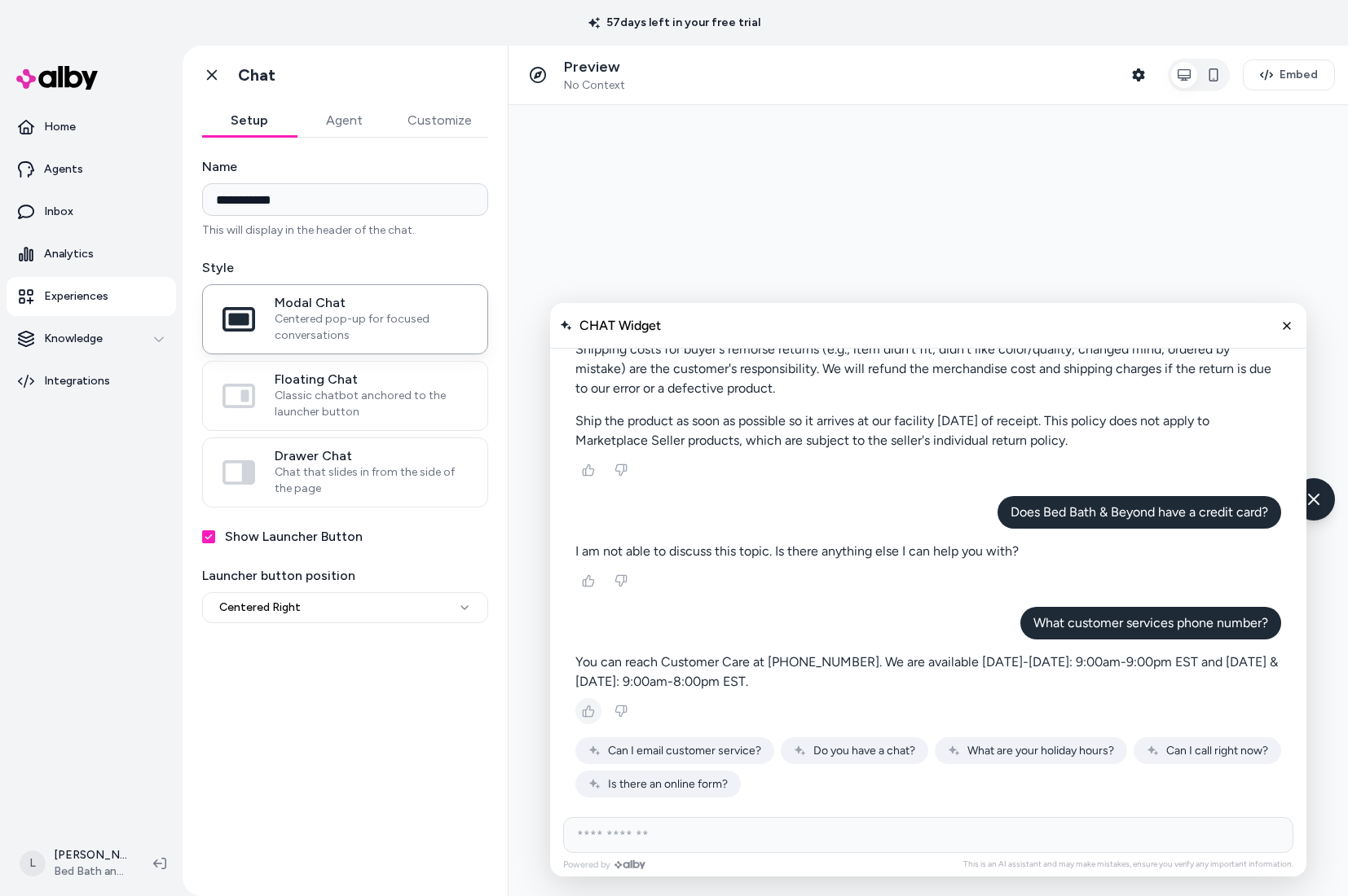
click at [581, 710] on icon "Thumbs up" at bounding box center [588, 711] width 13 height 13
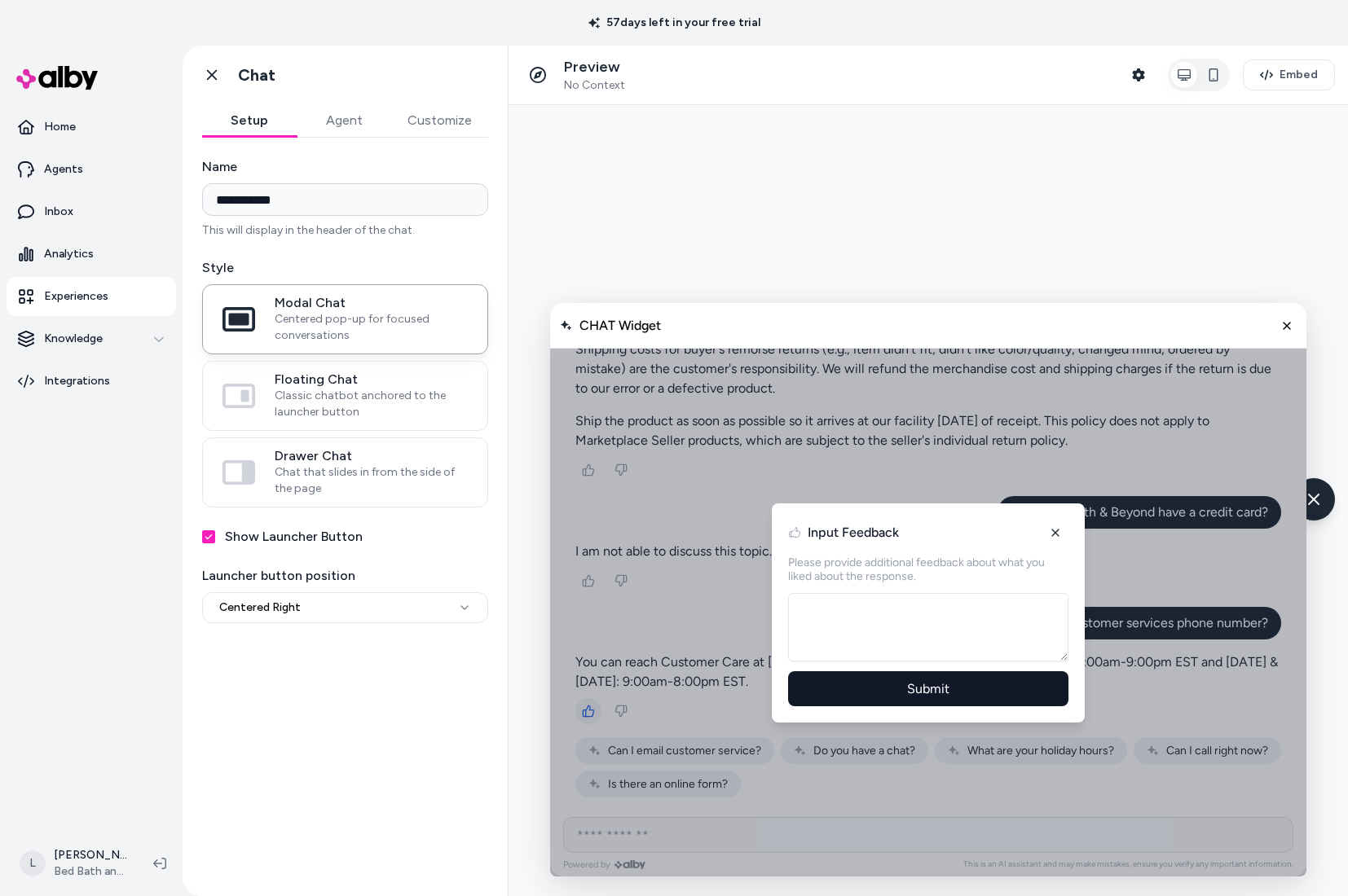
click at [1048, 530] on button "AI Shopping Assistant" at bounding box center [1055, 533] width 26 height 26
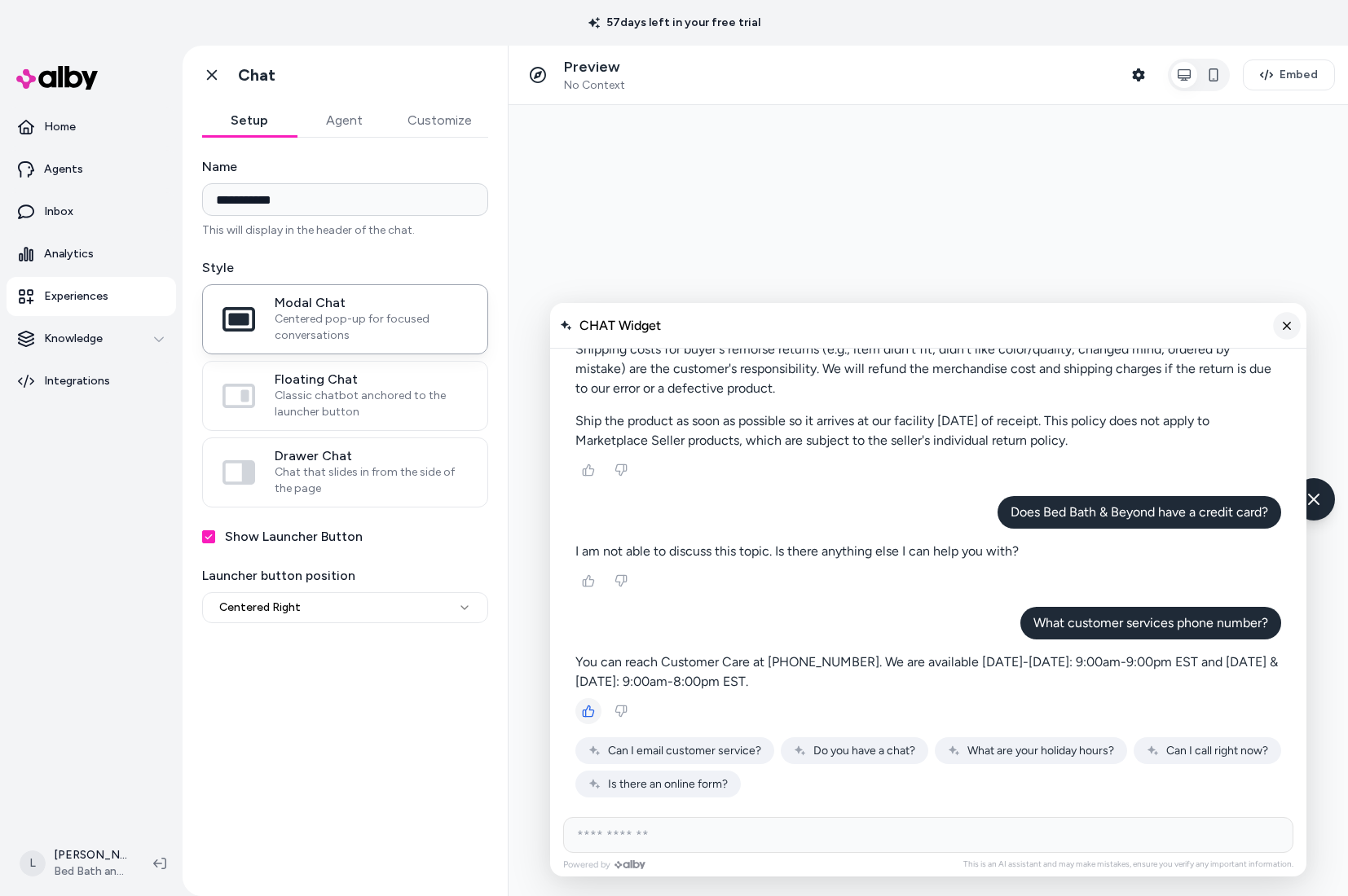
click at [1057, 326] on line "Close chat" at bounding box center [1286, 324] width 6 height 6
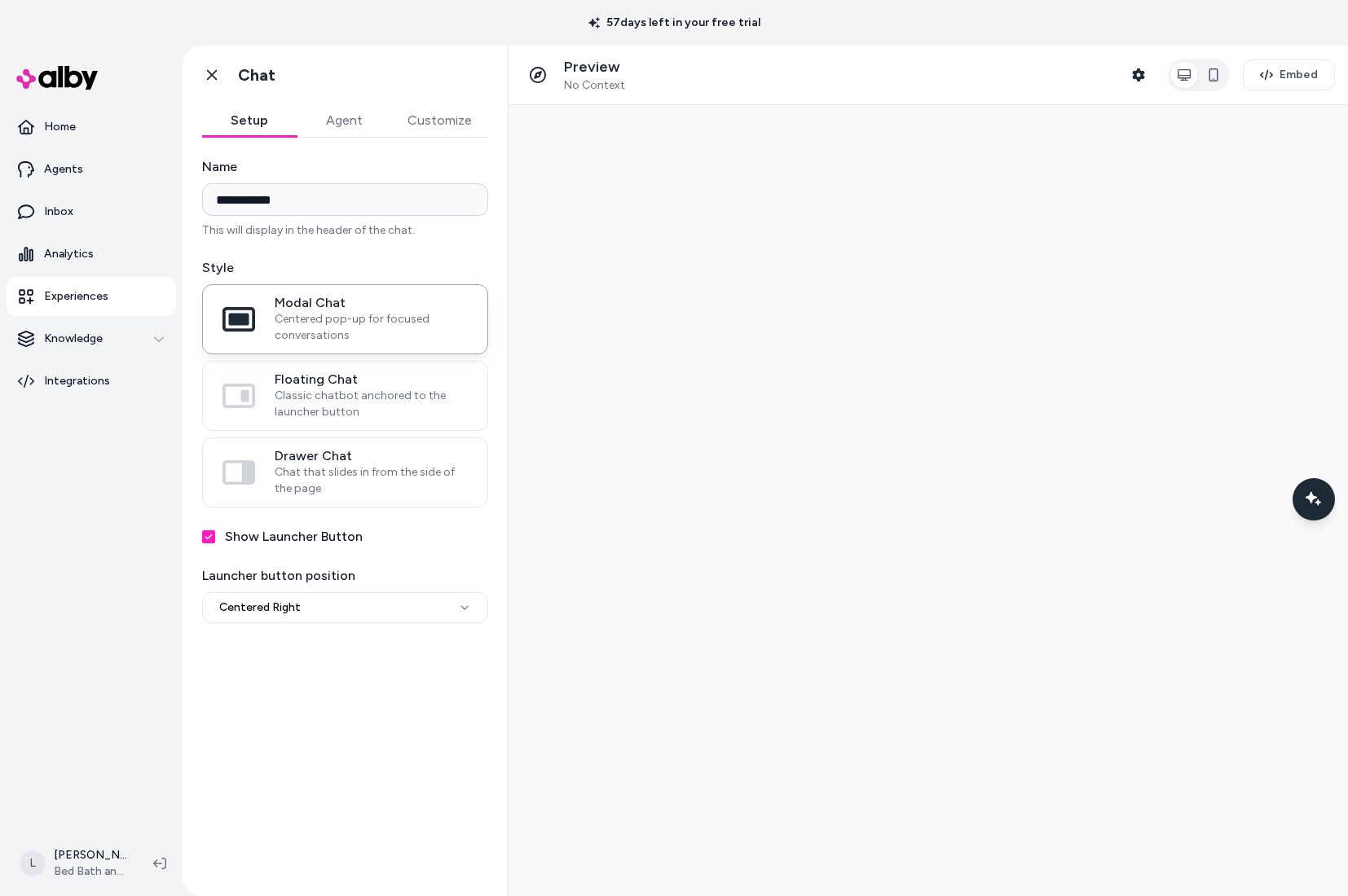
click at [649, 363] on div at bounding box center [928, 501] width 839 height 791
click at [88, 545] on nav "Home Agents Inbox Analytics Experiences Knowledge Integrations" at bounding box center [90, 467] width 169 height 720
